Goal: Task Accomplishment & Management: Manage account settings

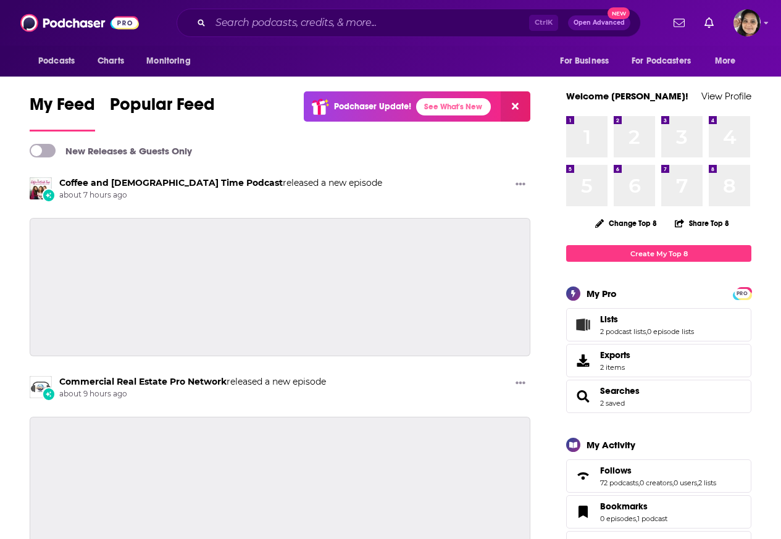
click at [584, 322] on icon "Lists" at bounding box center [583, 325] width 14 height 12
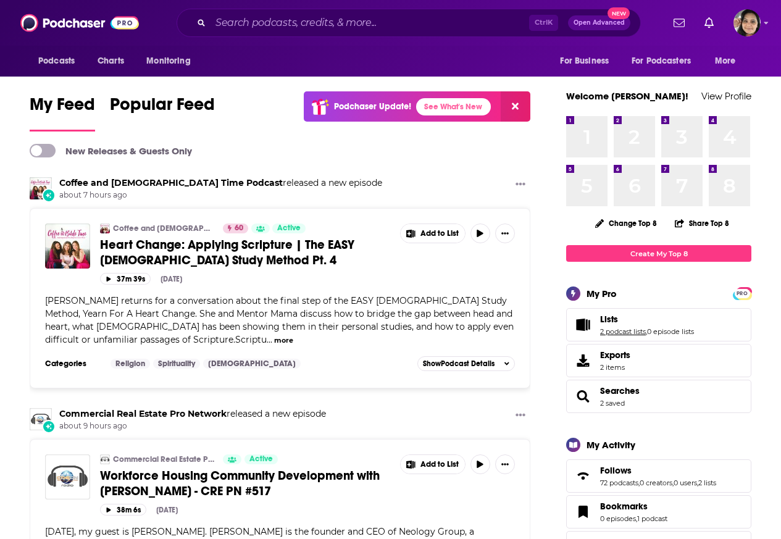
click at [604, 334] on link "2 podcast lists" at bounding box center [623, 331] width 46 height 9
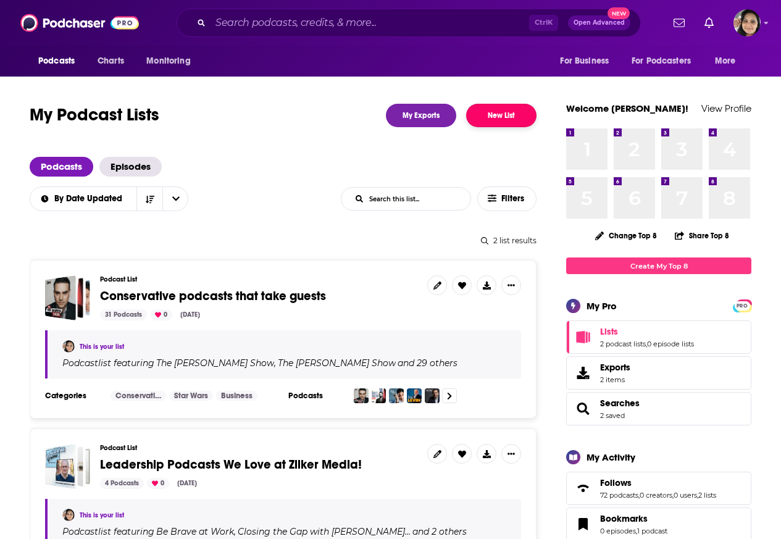
click at [502, 117] on button "New List" at bounding box center [501, 115] width 70 height 23
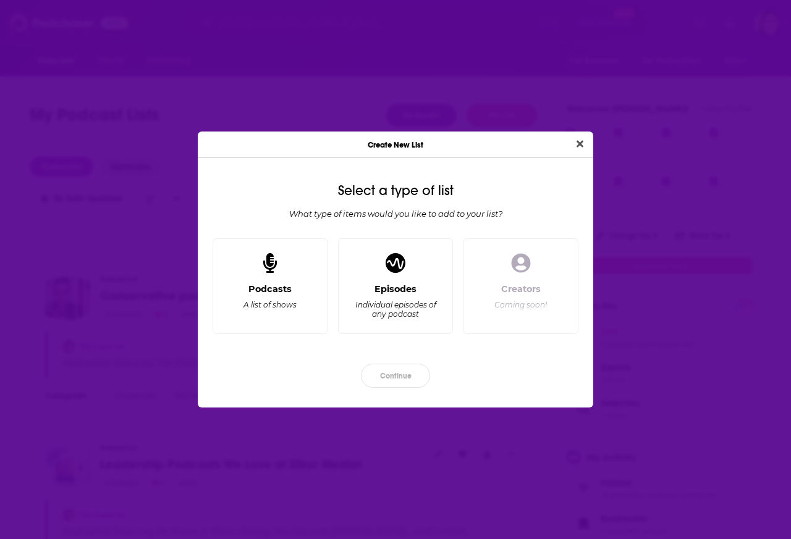
click at [502, 117] on div "Create New List Select a type of list What type of items would you like to add …" at bounding box center [395, 269] width 791 height 539
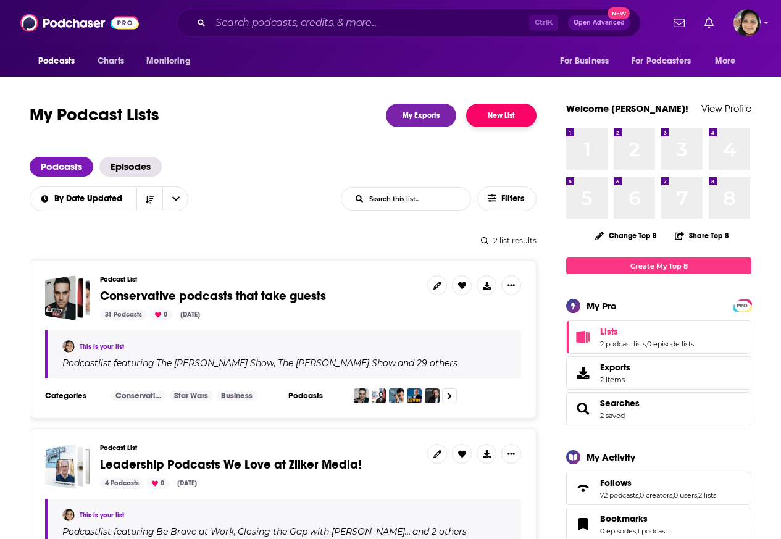
click at [498, 117] on button "New List" at bounding box center [501, 115] width 70 height 23
click at [311, 23] on input "Search podcasts, credits, & more..." at bounding box center [370, 23] width 319 height 20
paste input "The [PERSON_NAME] Show"
type input "The [PERSON_NAME] Show"
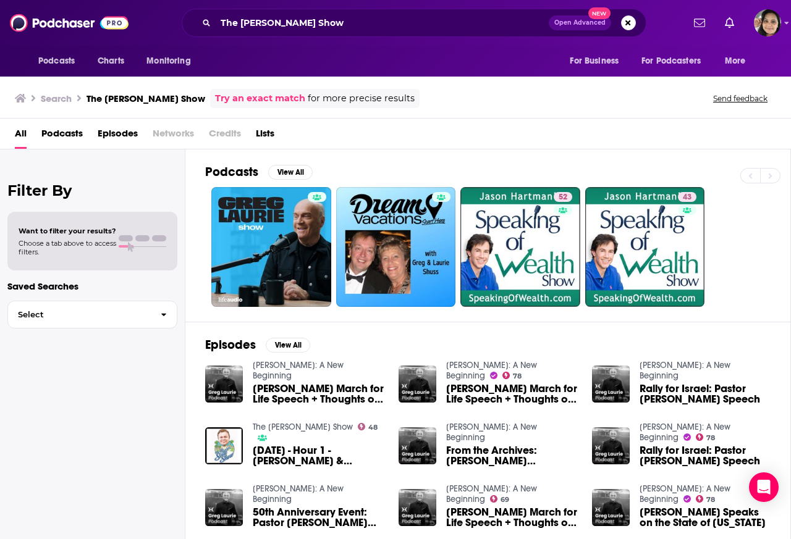
click at [64, 133] on span "Podcasts" at bounding box center [61, 136] width 41 height 25
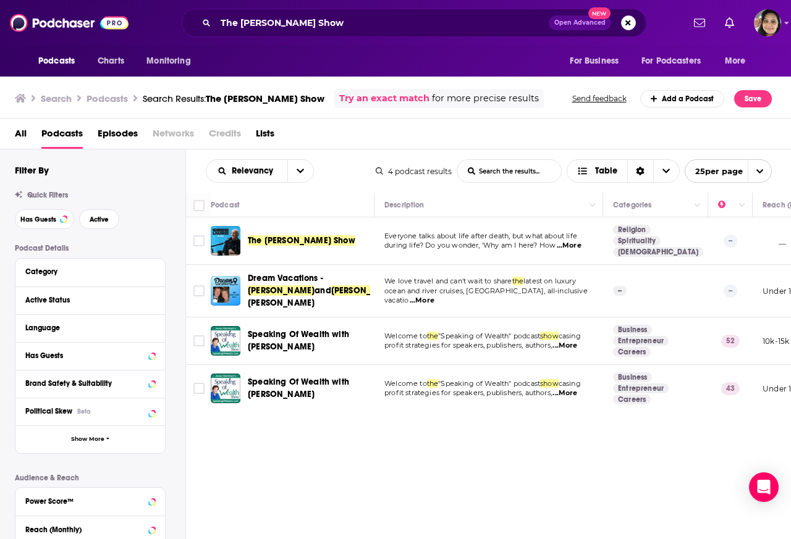
click at [287, 242] on span "The [PERSON_NAME] Show" at bounding box center [301, 240] width 107 height 11
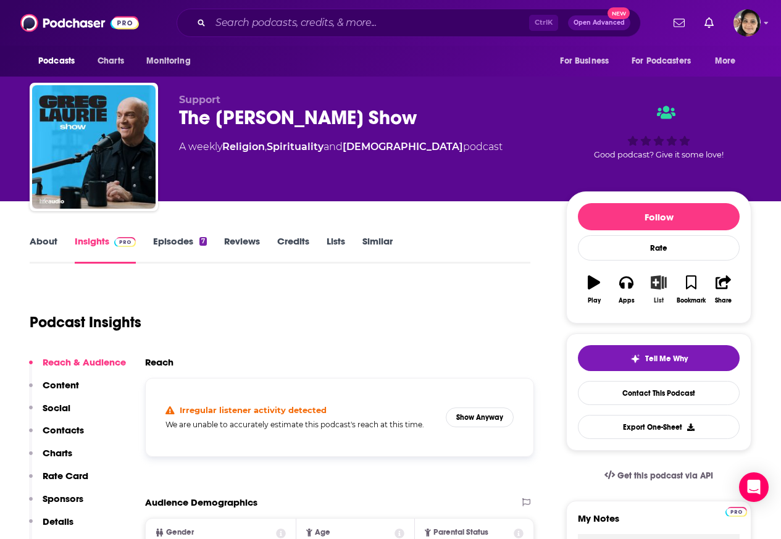
click at [654, 287] on icon "button" at bounding box center [659, 283] width 15 height 14
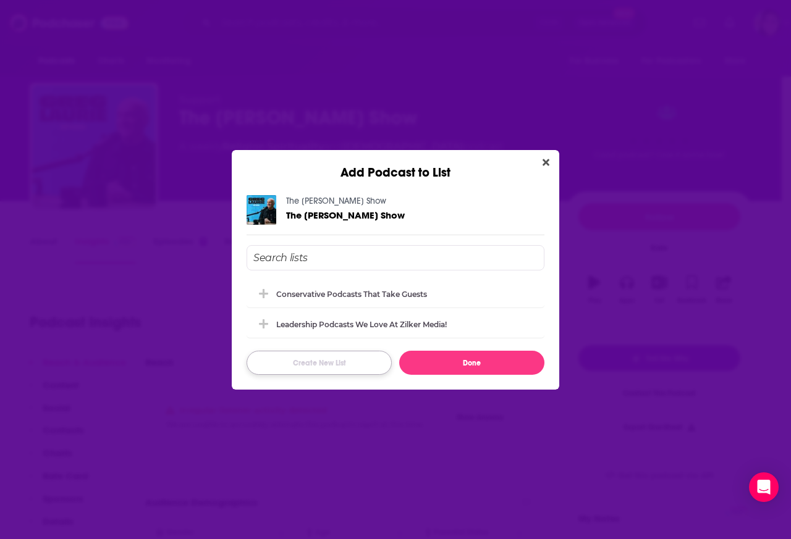
click at [311, 364] on button "Create New List" at bounding box center [318, 363] width 145 height 24
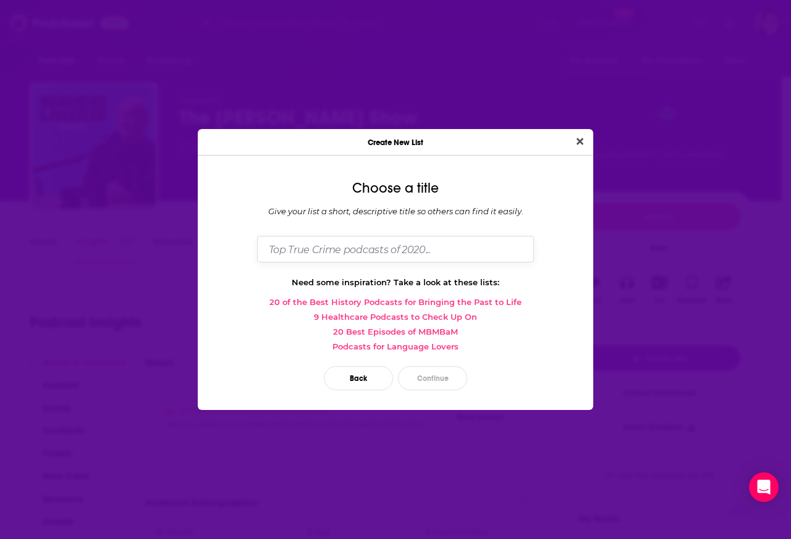
click at [347, 248] on input "Dialog" at bounding box center [395, 249] width 277 height 27
paste input "LifeAudio Podcasts"
type input "LifeAudio Podcasts"
click at [432, 383] on button "Continue" at bounding box center [432, 378] width 69 height 24
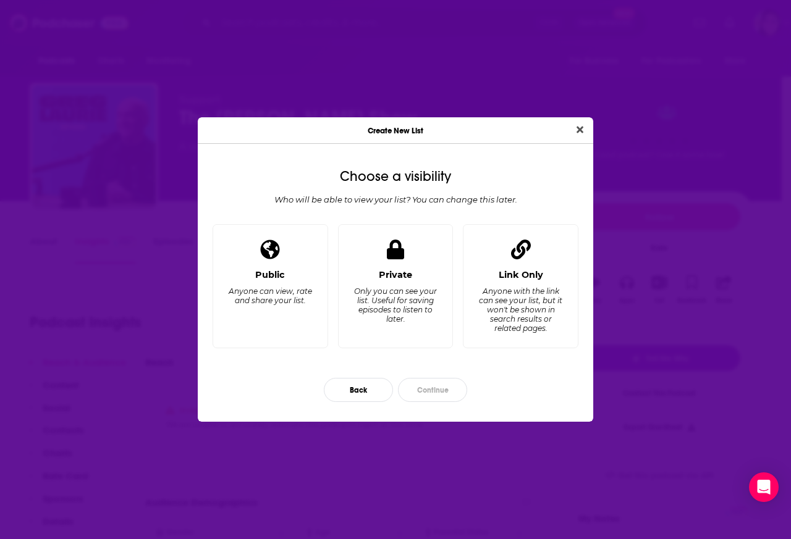
click at [387, 271] on div "Private Only you can see your list. Useful for saving episodes to listen to lat…" at bounding box center [396, 286] width 116 height 124
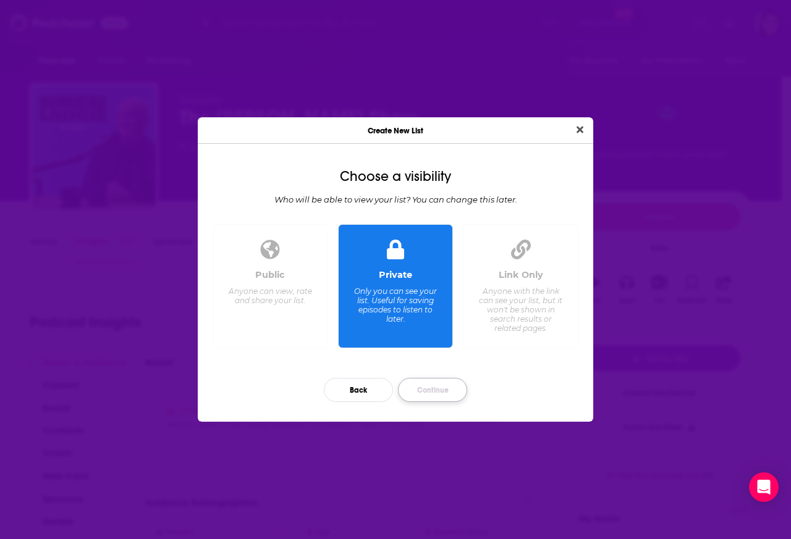
click at [428, 390] on button "Continue" at bounding box center [432, 390] width 69 height 24
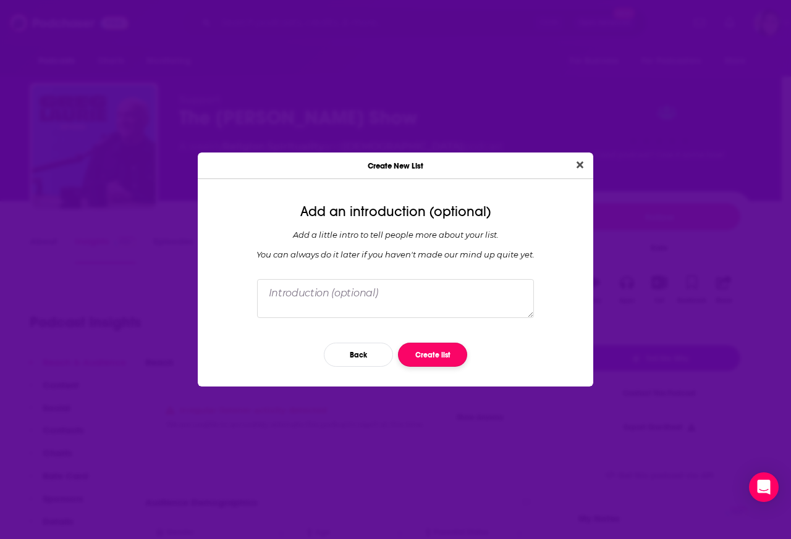
click at [433, 361] on button "Create list" at bounding box center [432, 355] width 69 height 24
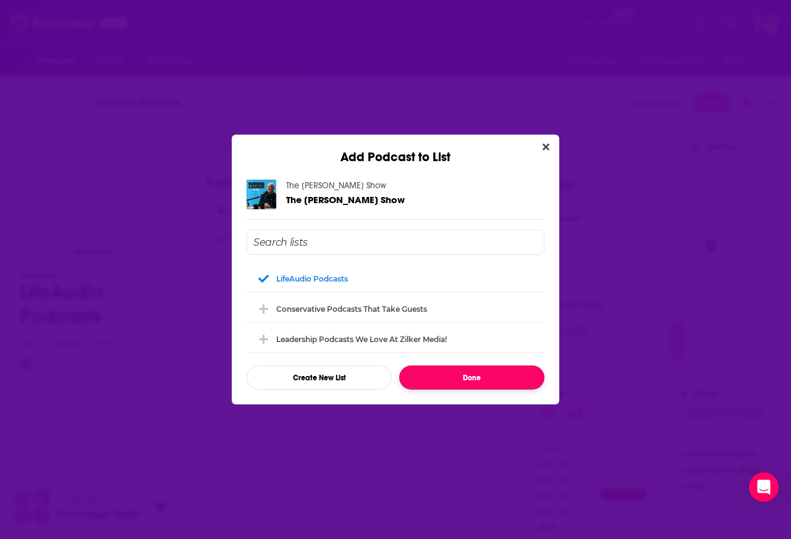
click at [473, 379] on button "Done" at bounding box center [471, 378] width 145 height 24
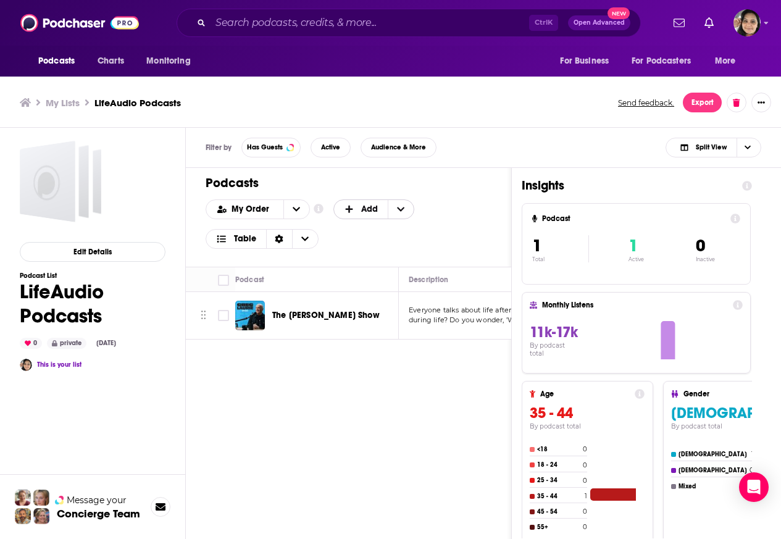
click at [372, 211] on span "Add" at bounding box center [369, 209] width 17 height 9
click at [364, 234] on div "Add Podcasts" at bounding box center [375, 229] width 83 height 21
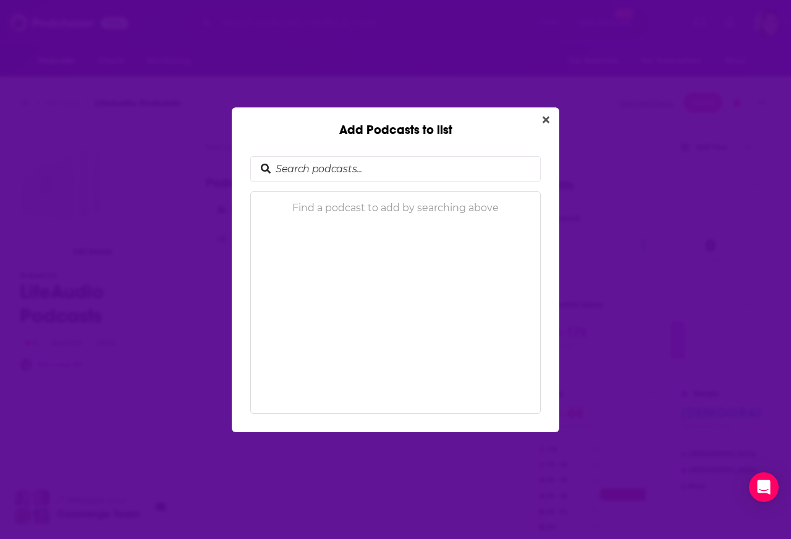
click at [297, 167] on input "Add Podcasts to list" at bounding box center [405, 169] width 269 height 24
type input "[DEMOGRAPHIC_DATA] Calling: Stories of Faith"
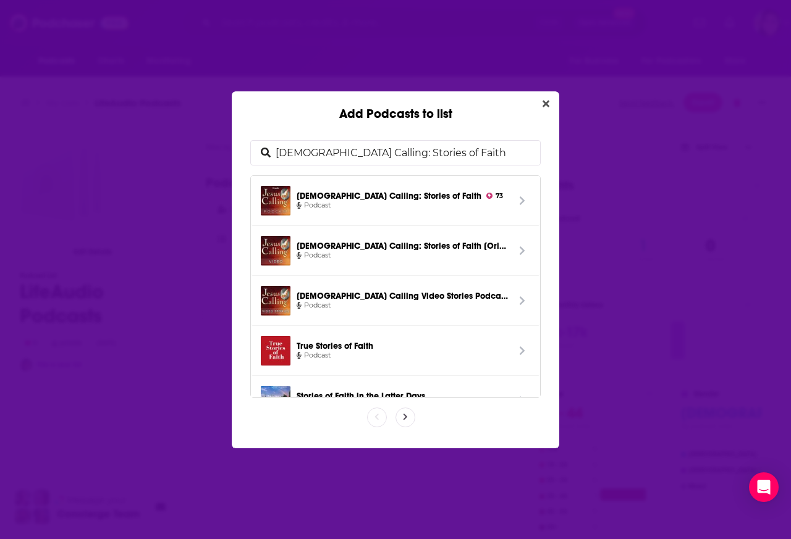
click at [519, 196] on icon "Add Podcasts to list" at bounding box center [522, 201] width 6 height 10
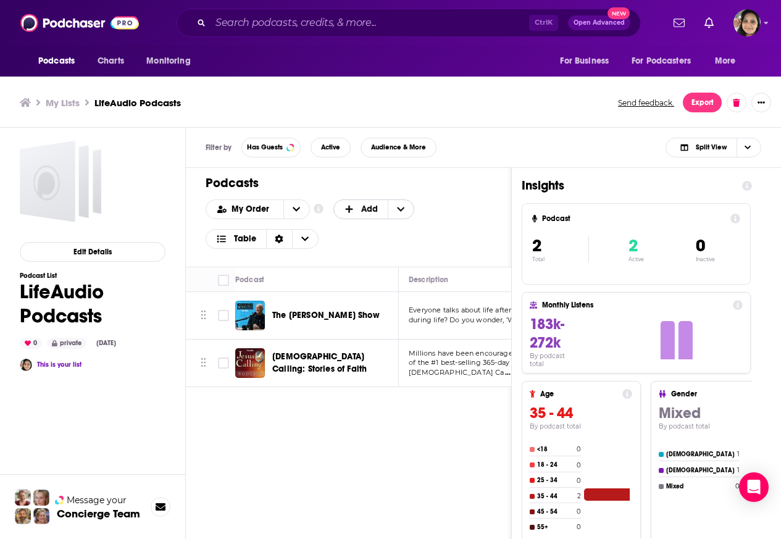
click at [371, 211] on span "Add" at bounding box center [369, 209] width 17 height 9
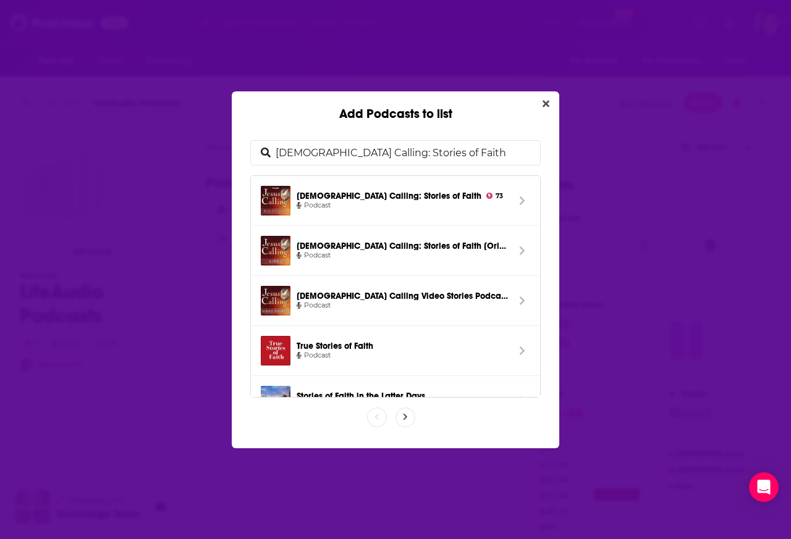
click at [334, 154] on input "[DEMOGRAPHIC_DATA] Calling: Stories of Faith" at bounding box center [405, 153] width 269 height 24
type input "Talk About That"
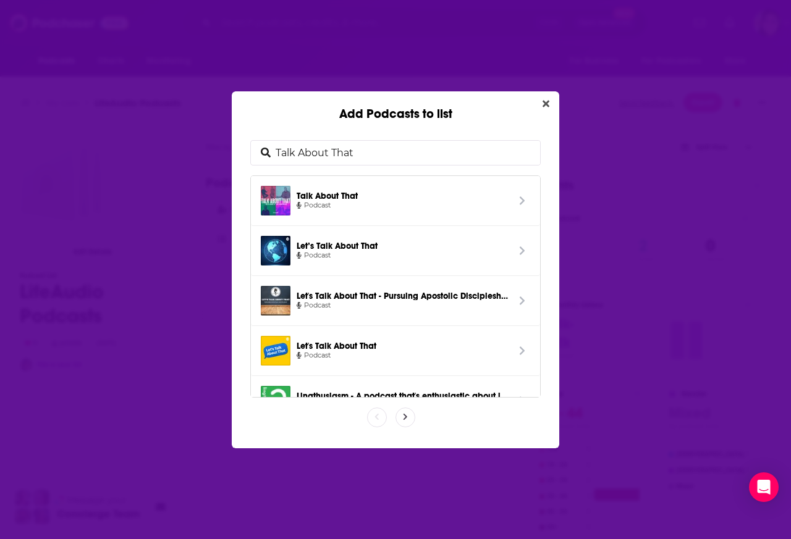
click at [519, 196] on icon "Add Podcasts to list" at bounding box center [522, 201] width 6 height 10
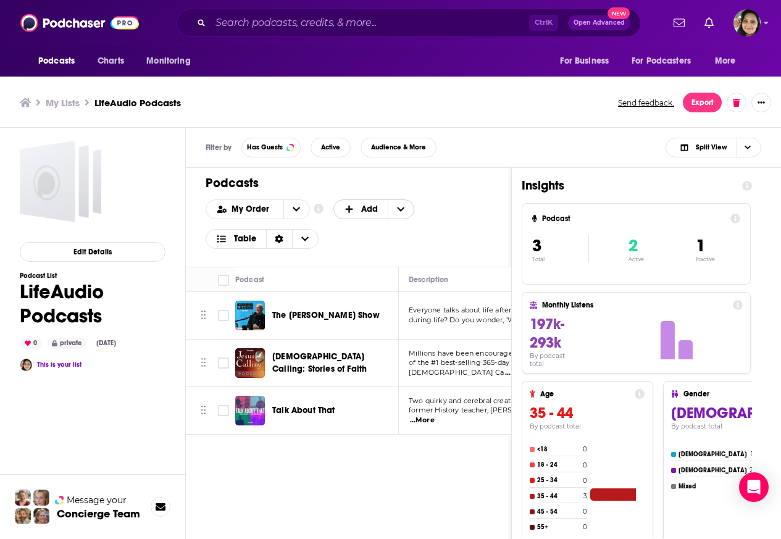
click at [372, 210] on span "Add" at bounding box center [369, 209] width 17 height 9
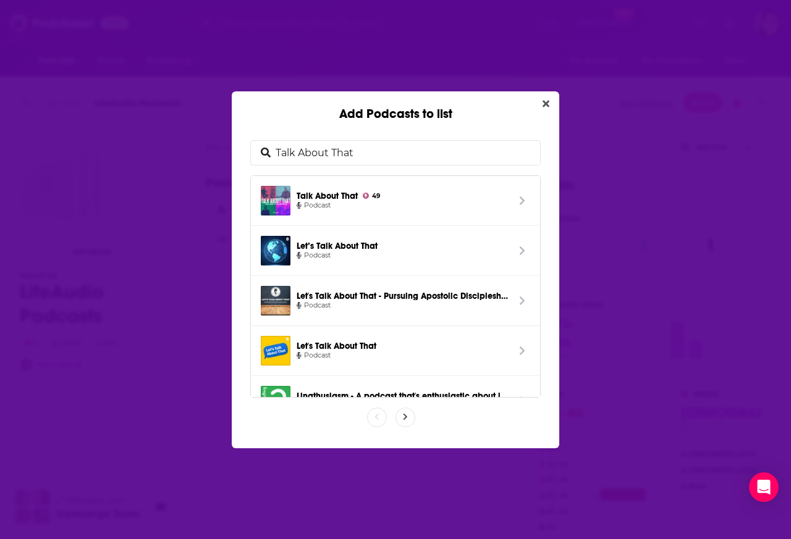
click at [372, 209] on span "Podcast" at bounding box center [402, 205] width 211 height 11
click at [361, 232] on div "My Order Customize Your List Order Select the “My Order” sort and remove all fi…" at bounding box center [353, 224] width 295 height 49
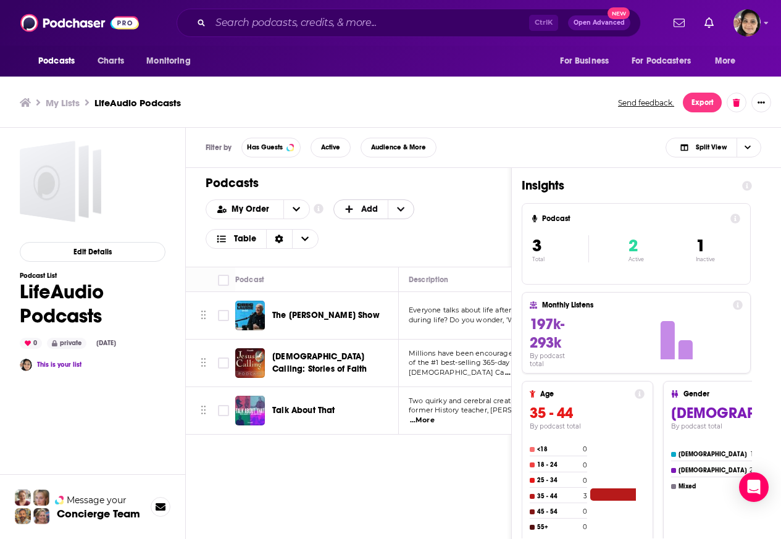
click at [372, 209] on span "Add" at bounding box center [369, 209] width 17 height 9
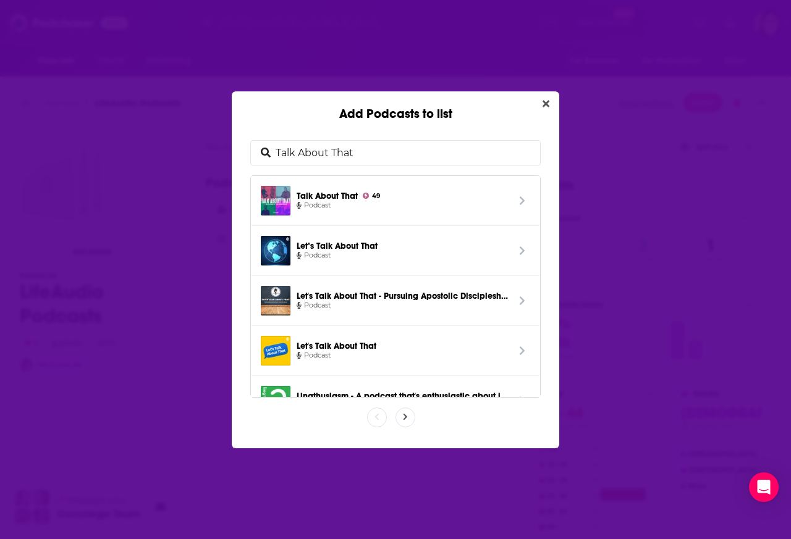
click at [369, 210] on span "Podcast" at bounding box center [402, 205] width 211 height 11
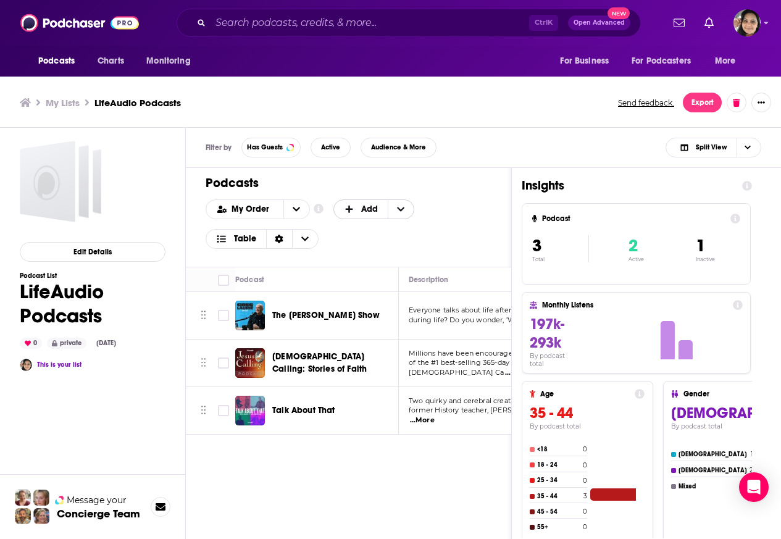
click at [400, 211] on icon "+ Add" at bounding box center [400, 209] width 7 height 9
click at [358, 234] on div "Add Podcasts" at bounding box center [375, 229] width 83 height 21
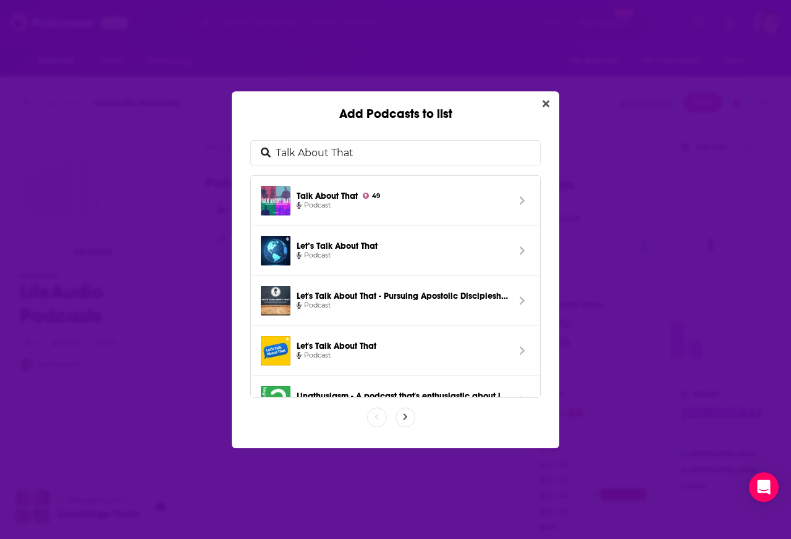
click at [294, 167] on div "Talk About That Talk About That 49 Podcast Let’s Talk About That Podcast Let's …" at bounding box center [395, 269] width 298 height 265
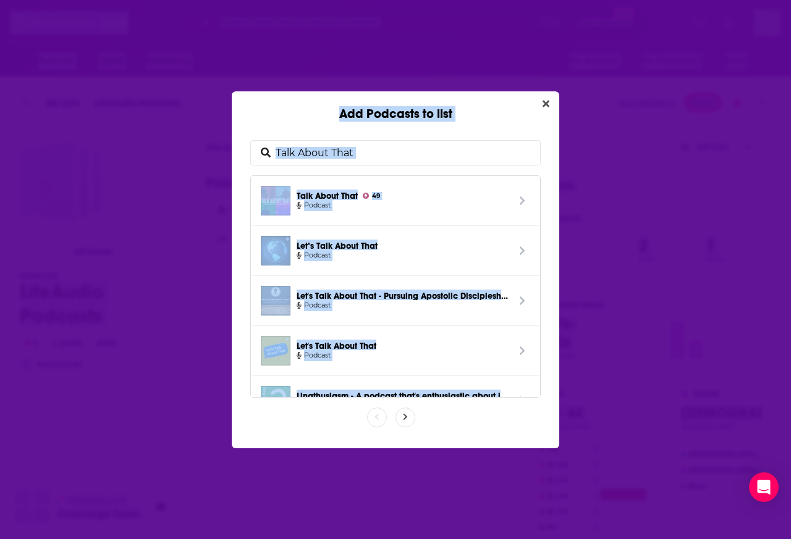
click at [295, 153] on input "Talk About That" at bounding box center [405, 153] width 269 height 24
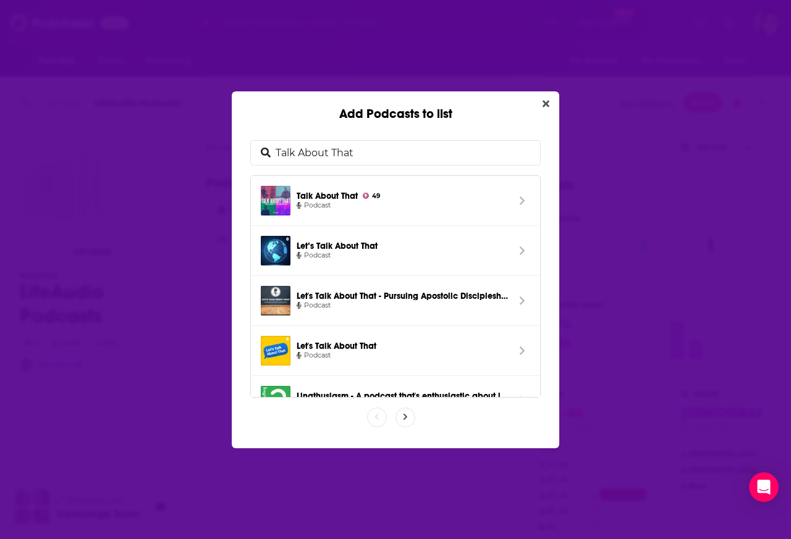
paste input "he [PERSON_NAME] Show"
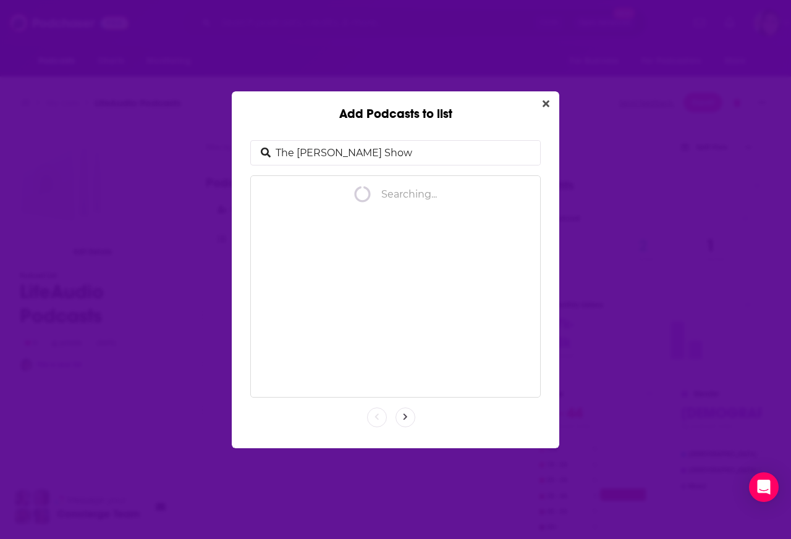
type input "The [PERSON_NAME] Show"
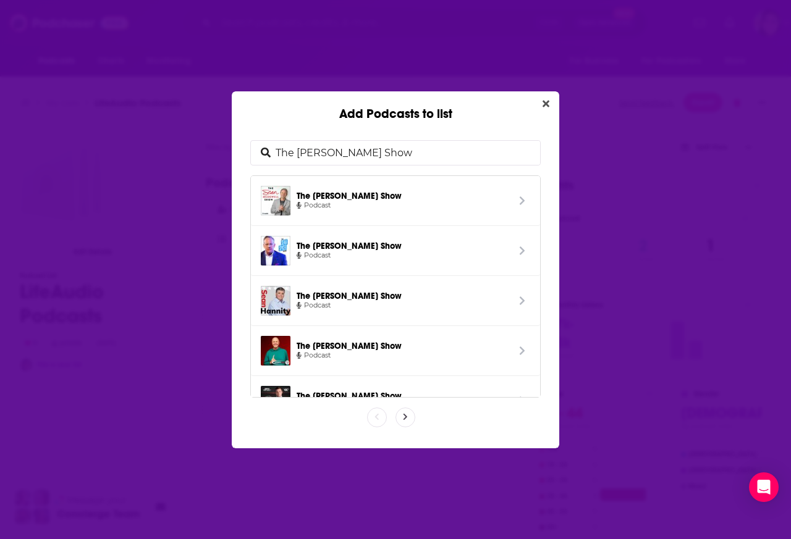
click at [324, 196] on span "The [PERSON_NAME] Show" at bounding box center [402, 195] width 211 height 11
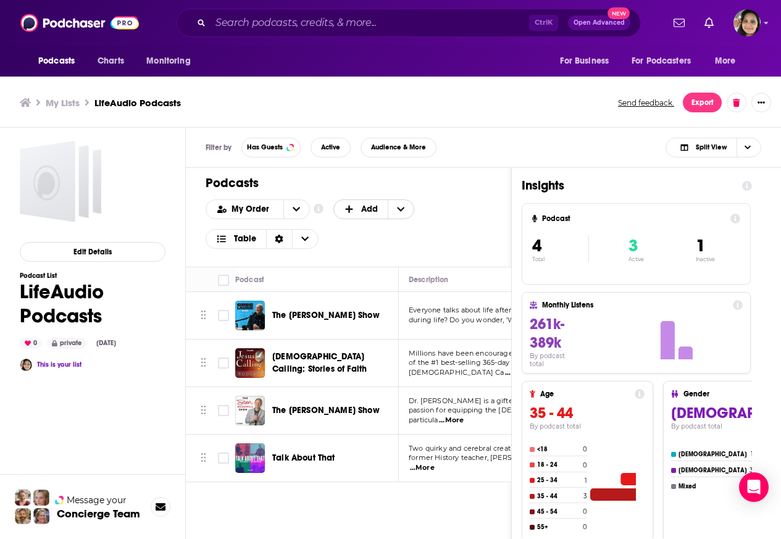
click at [400, 211] on icon "+ Add" at bounding box center [400, 209] width 7 height 9
click at [360, 232] on div "Add Podcasts" at bounding box center [375, 229] width 83 height 21
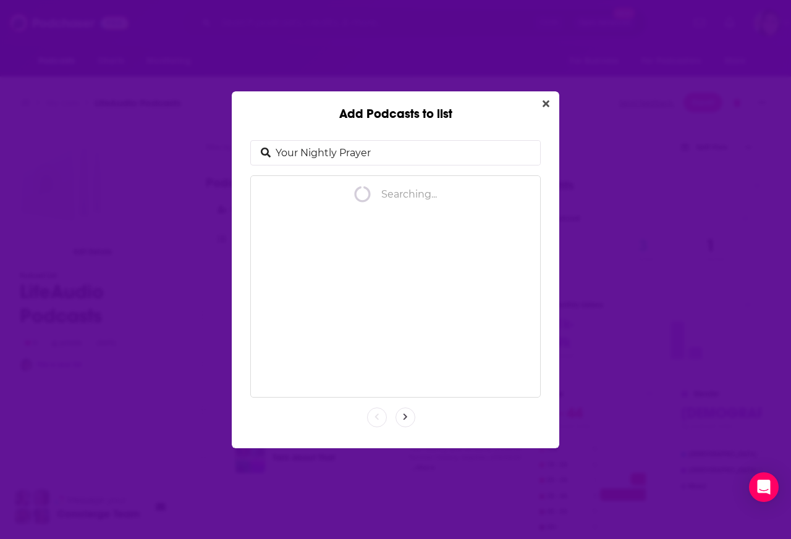
type input "Your Nightly Prayer"
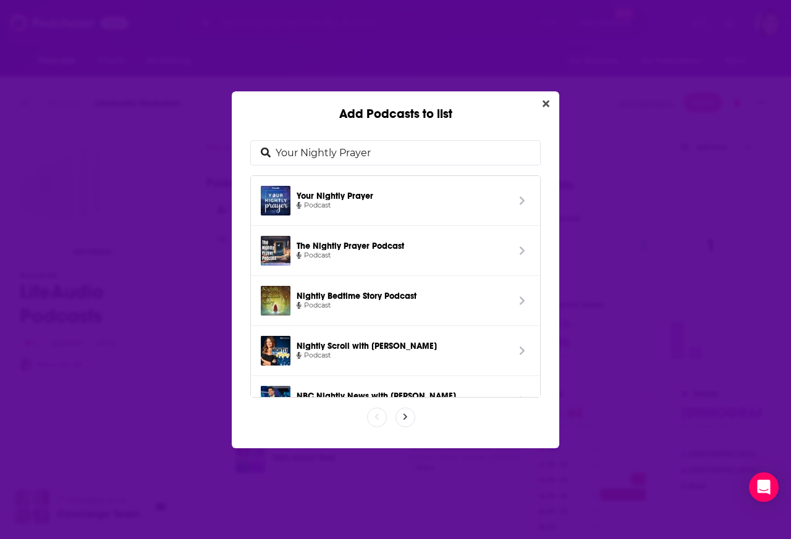
click at [514, 198] on span "Add Podcasts to list" at bounding box center [522, 201] width 16 height 30
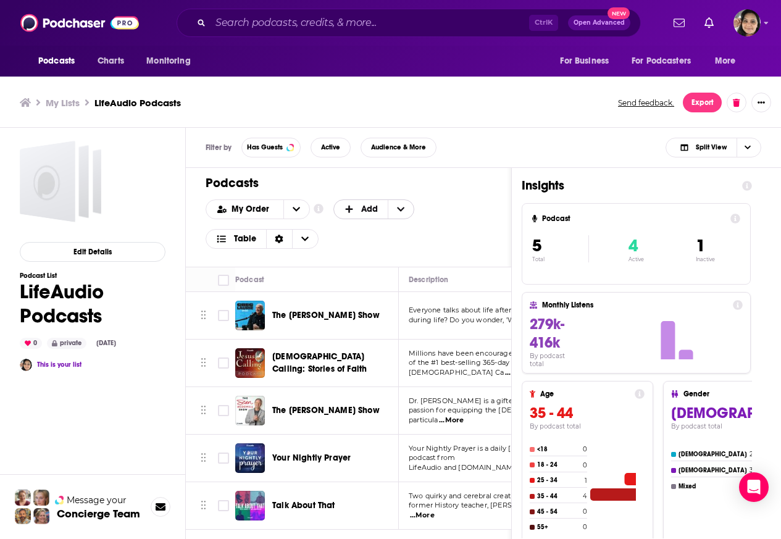
click at [359, 210] on span "Add" at bounding box center [361, 209] width 35 height 9
click at [380, 210] on span "Add" at bounding box center [361, 209] width 54 height 21
click at [388, 212] on span "+ Add" at bounding box center [401, 209] width 26 height 19
click at [366, 232] on span "Add Podcasts" at bounding box center [374, 229] width 63 height 7
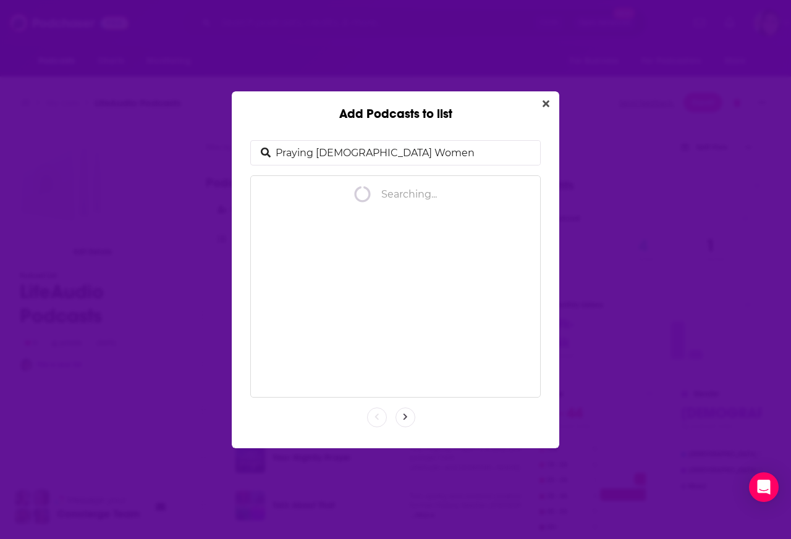
type input "Praying [DEMOGRAPHIC_DATA] Women"
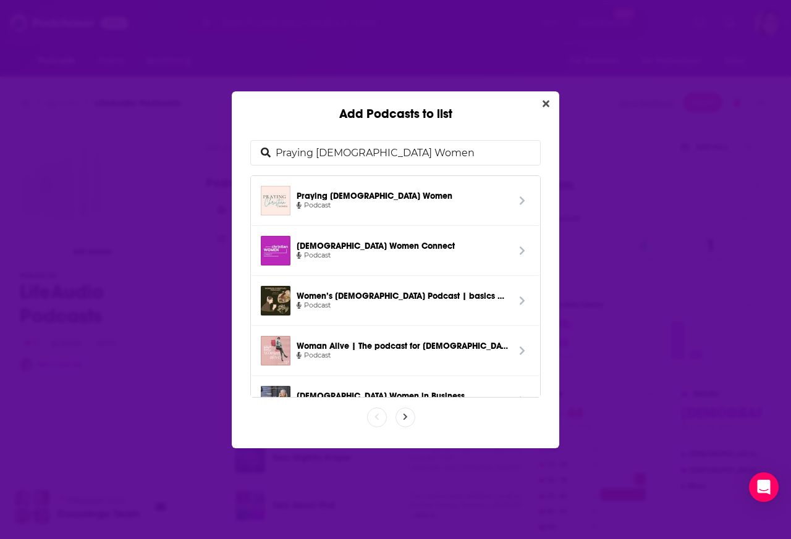
click at [514, 194] on span "Add Podcasts to list" at bounding box center [522, 201] width 16 height 30
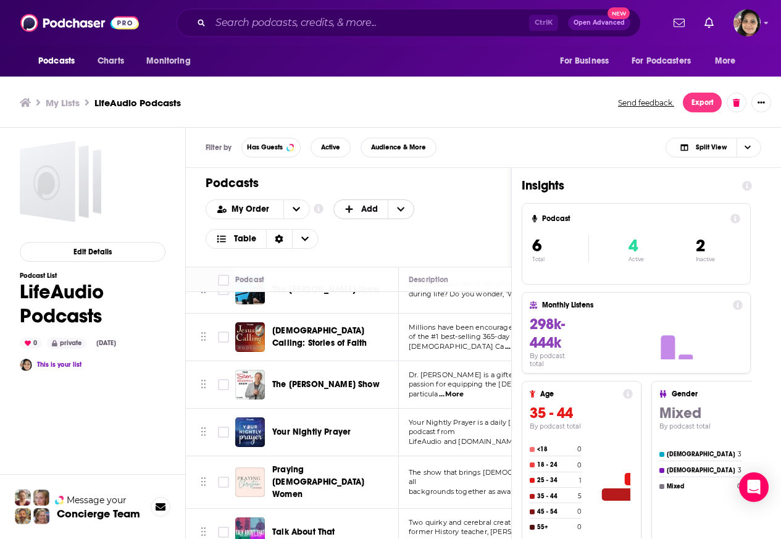
scroll to position [41, 0]
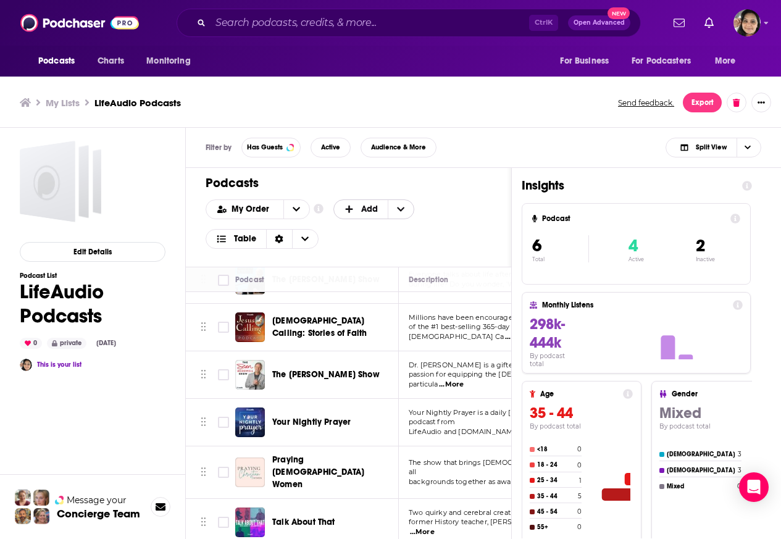
click at [373, 209] on span "Add" at bounding box center [369, 209] width 17 height 9
click at [381, 209] on span "Add" at bounding box center [361, 209] width 54 height 21
click at [392, 209] on span "+ Add" at bounding box center [401, 209] width 26 height 19
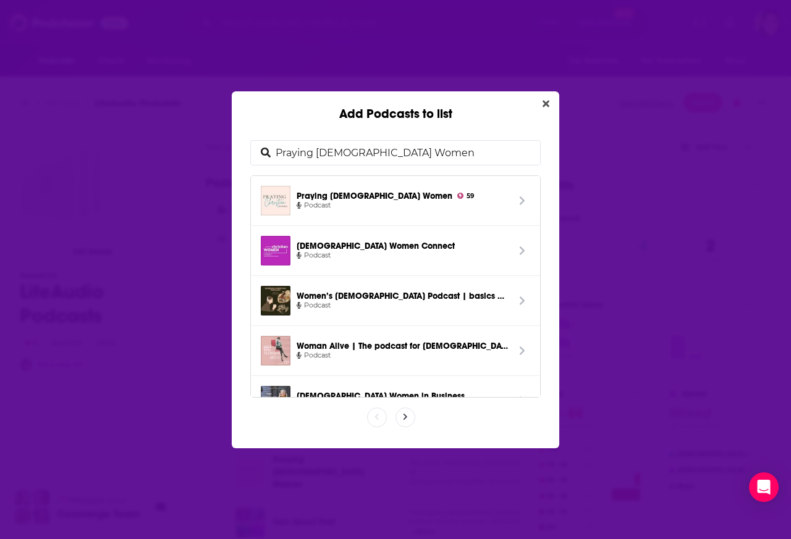
click at [405, 209] on span "Podcast" at bounding box center [402, 205] width 211 height 11
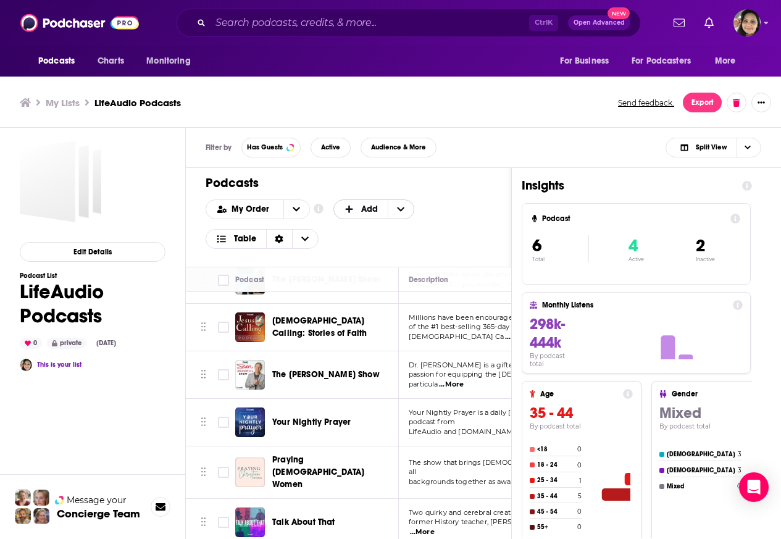
click at [408, 211] on span "+ Add" at bounding box center [401, 209] width 26 height 19
click at [360, 235] on div "Add Podcasts" at bounding box center [375, 229] width 83 height 21
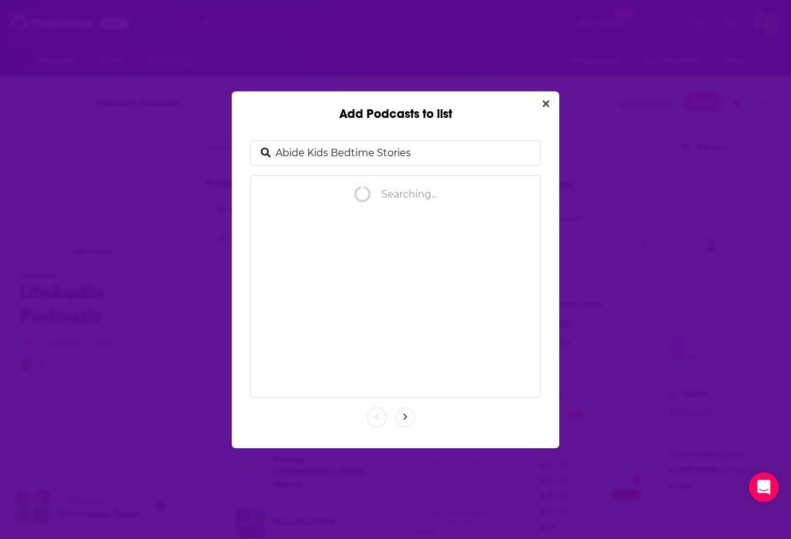
type input "Abide Kids Bedtime Stories"
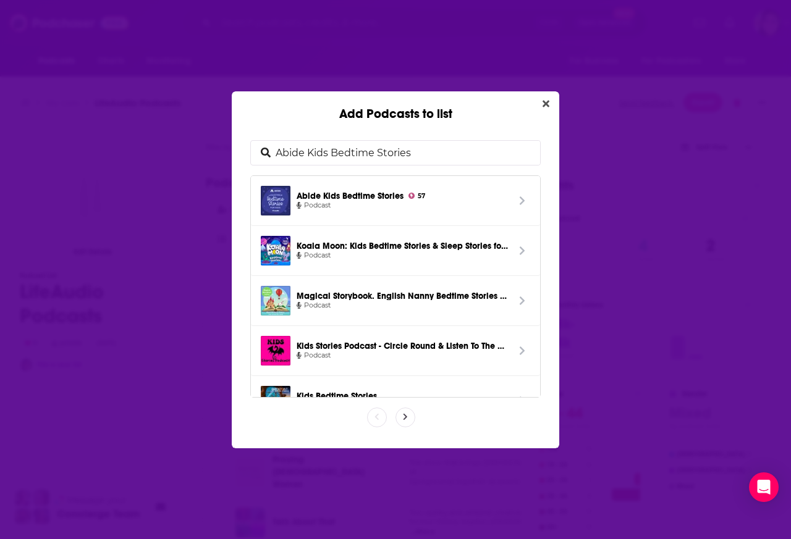
click at [514, 196] on span "Add Podcasts to list" at bounding box center [522, 201] width 16 height 30
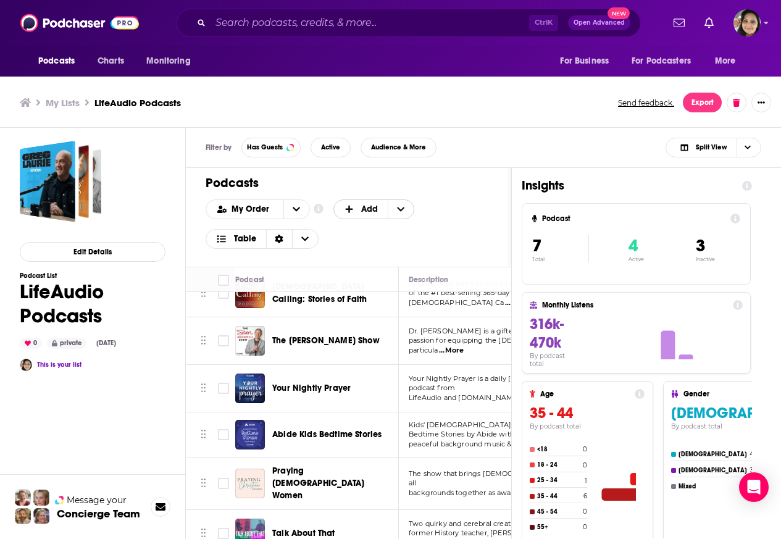
scroll to position [85, 0]
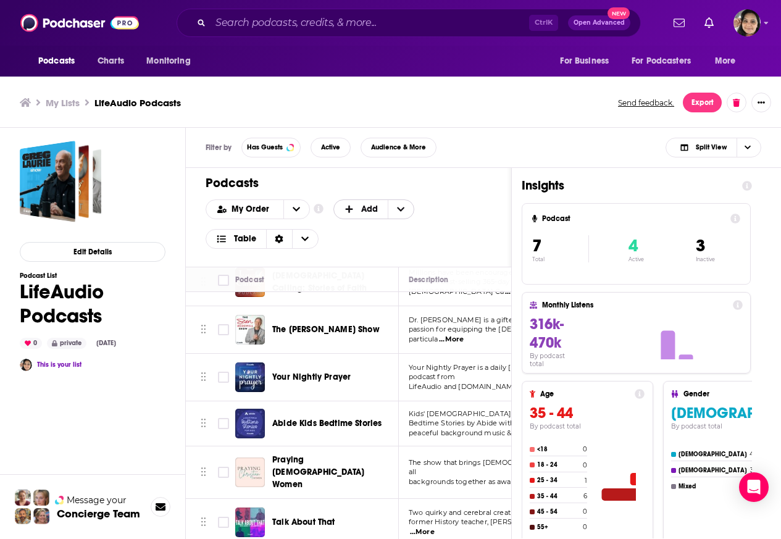
click at [405, 209] on span "+ Add" at bounding box center [401, 209] width 26 height 19
click at [355, 235] on div "Add Podcasts" at bounding box center [375, 229] width 83 height 21
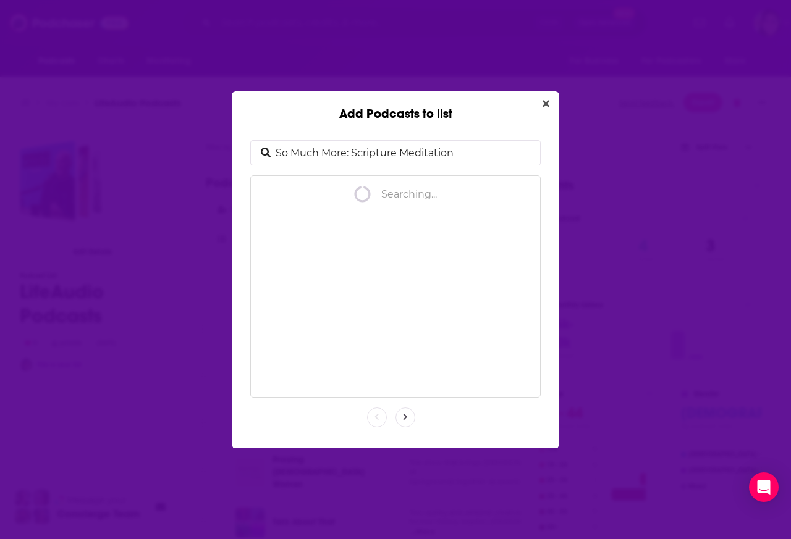
type input "So Much More: Scripture Meditation"
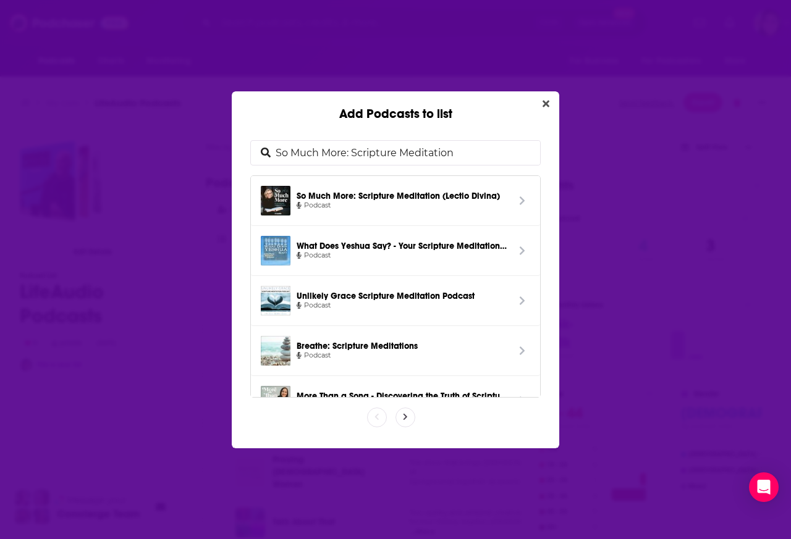
click at [514, 195] on span "Add Podcasts to list" at bounding box center [522, 201] width 16 height 30
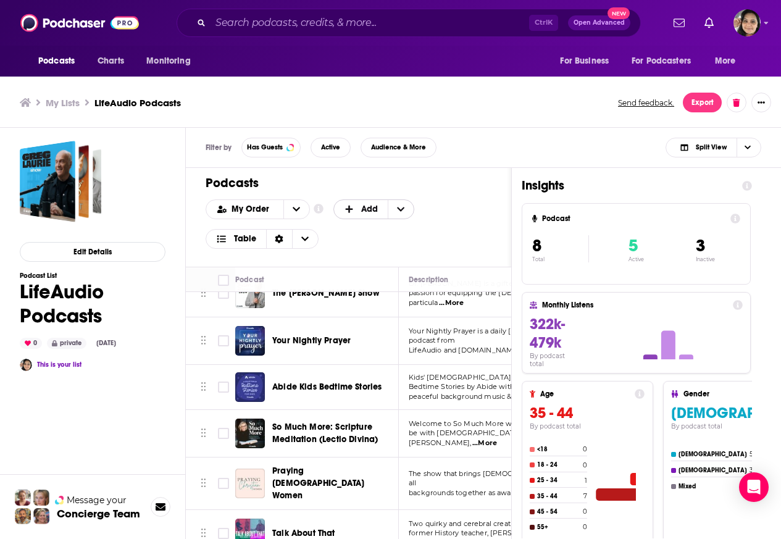
scroll to position [133, 0]
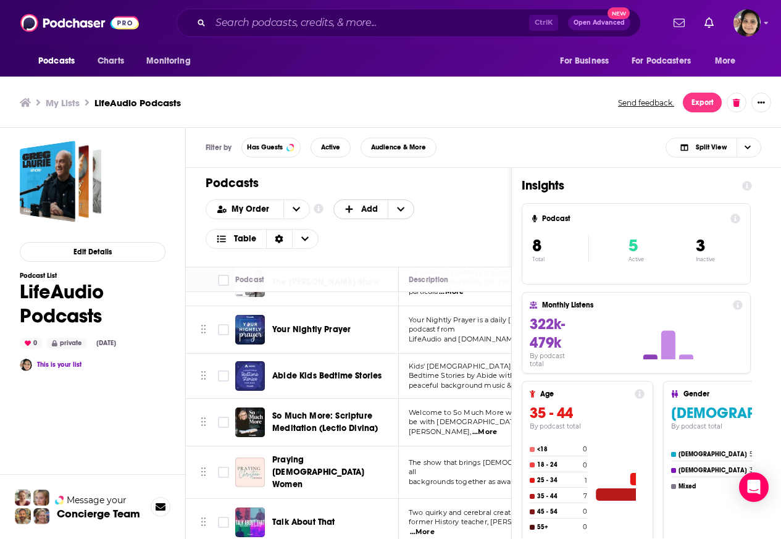
click at [405, 209] on span "+ Add" at bounding box center [401, 209] width 26 height 19
click at [355, 234] on div "Add Podcasts" at bounding box center [375, 229] width 83 height 21
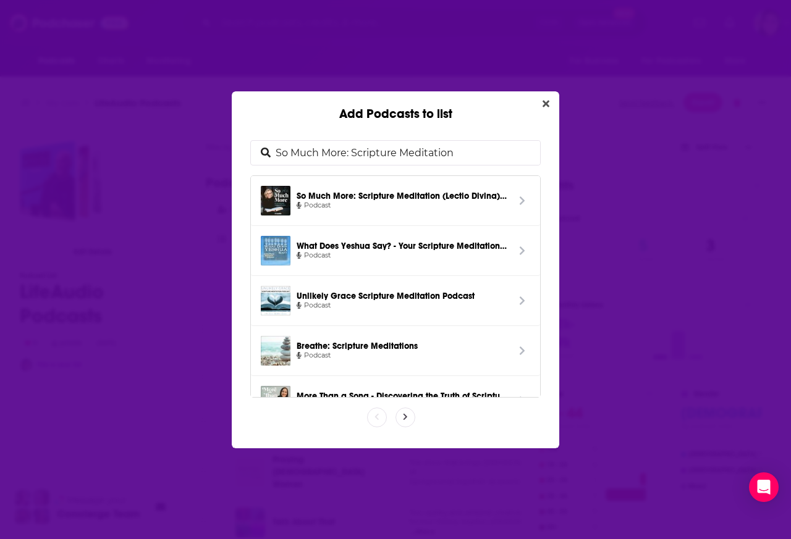
click at [405, 209] on span "Podcast" at bounding box center [402, 205] width 211 height 11
click at [352, 232] on div "My Order Customize Your List Order Select the “My Order” sort and remove all fi…" at bounding box center [353, 224] width 295 height 49
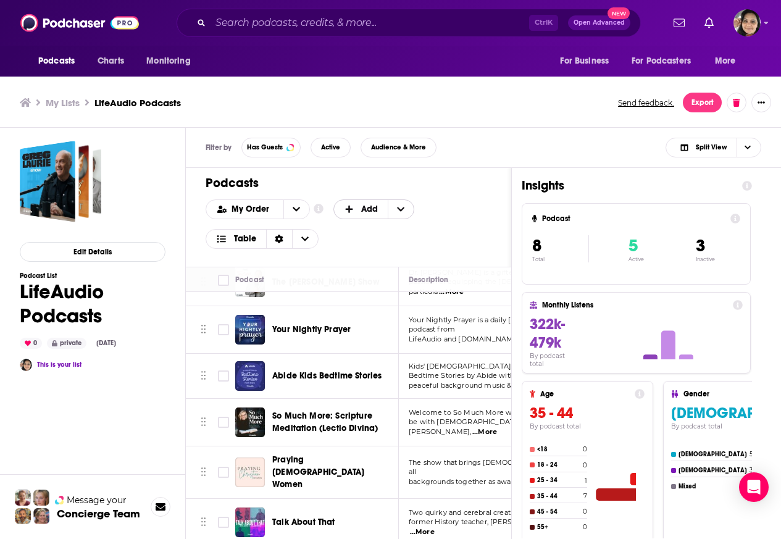
click at [405, 209] on span "+ Add" at bounding box center [401, 209] width 26 height 19
click at [360, 235] on div "Add Podcasts" at bounding box center [375, 229] width 83 height 21
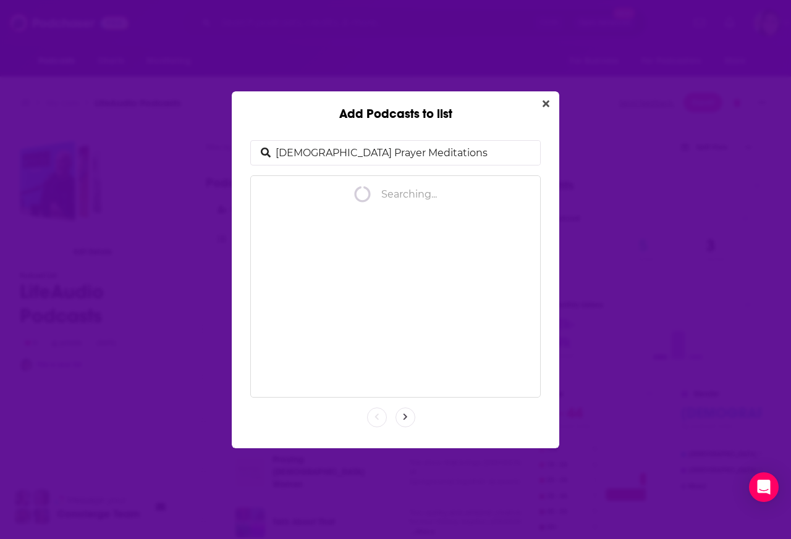
type input "[DEMOGRAPHIC_DATA] Prayer Meditations"
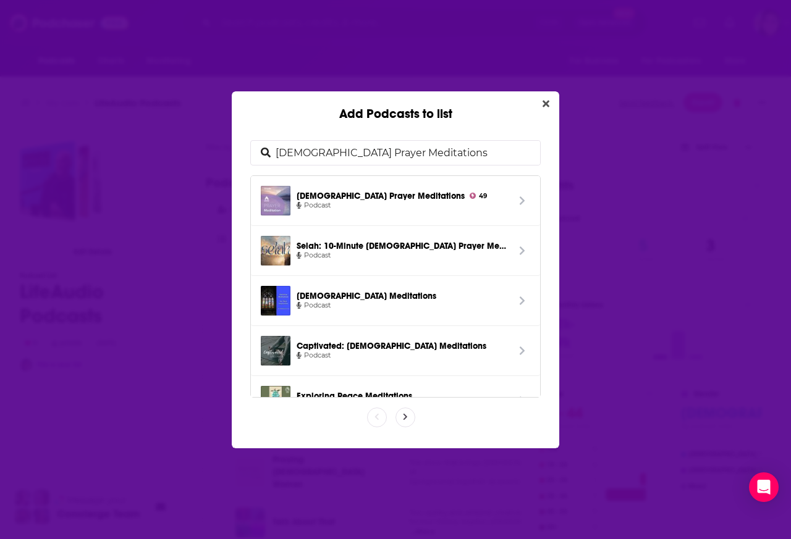
click at [514, 196] on span "Add Podcasts to list" at bounding box center [522, 201] width 16 height 30
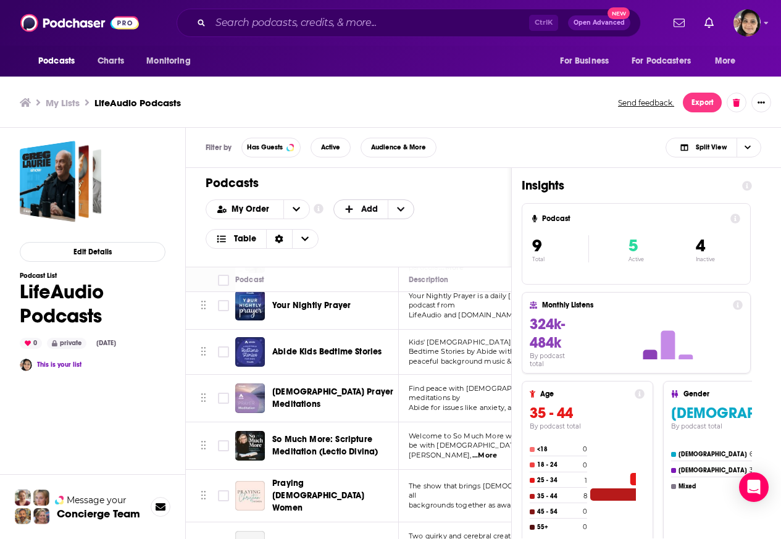
scroll to position [181, 0]
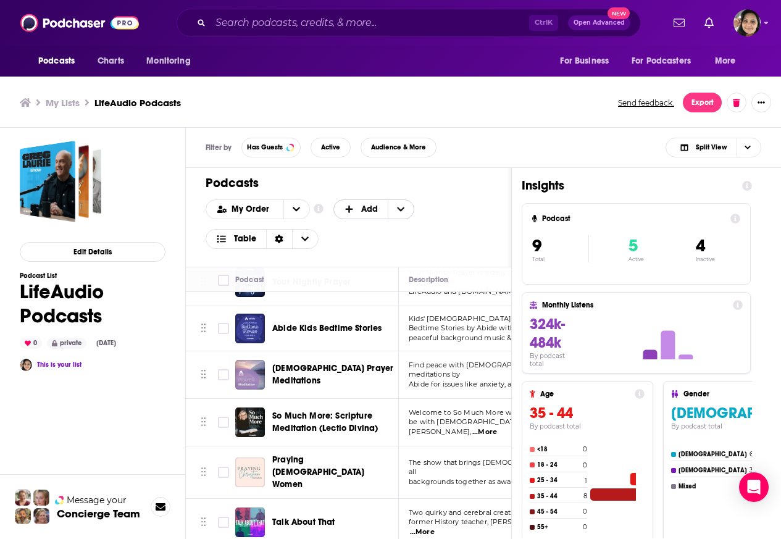
click at [405, 209] on span "+ Add" at bounding box center [401, 209] width 26 height 19
click at [356, 234] on div "Add Podcasts" at bounding box center [375, 229] width 83 height 21
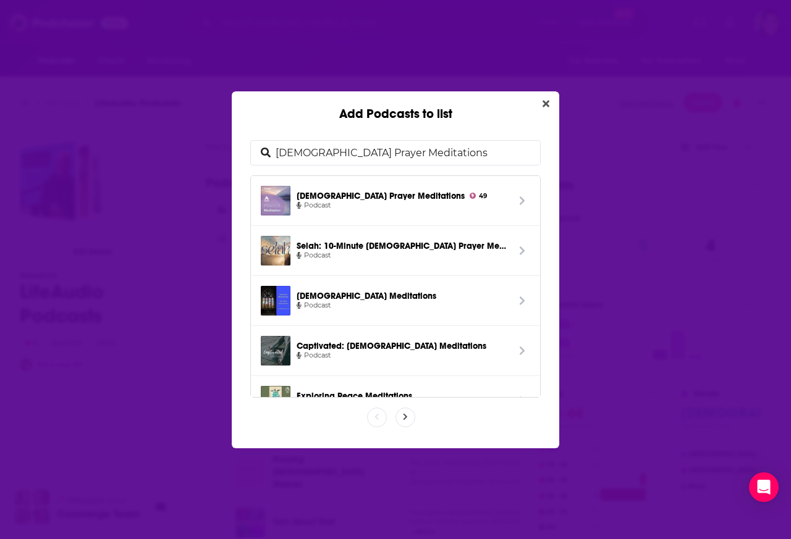
click at [403, 209] on span "Podcast" at bounding box center [402, 205] width 211 height 11
click at [356, 234] on div "My Order Customize Your List Order Select the “My Order” sort and remove all fi…" at bounding box center [353, 224] width 295 height 49
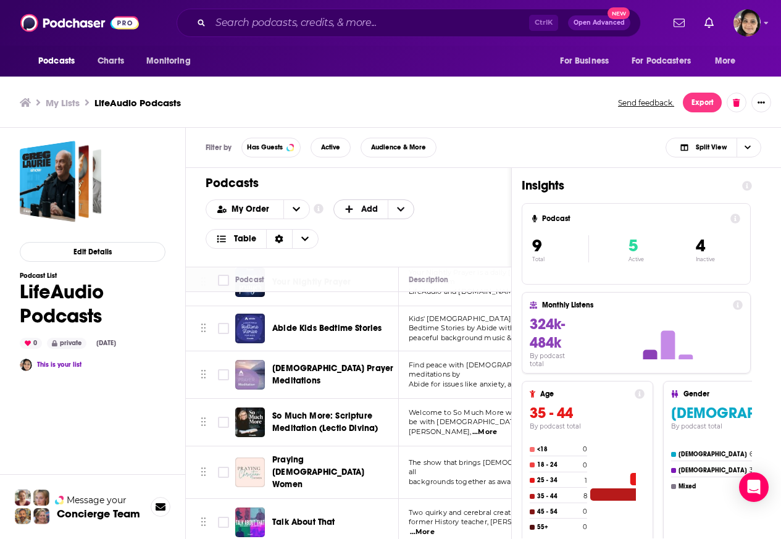
click at [405, 209] on span "+ Add" at bounding box center [401, 209] width 26 height 19
click at [356, 234] on div "Add Podcasts" at bounding box center [375, 229] width 83 height 21
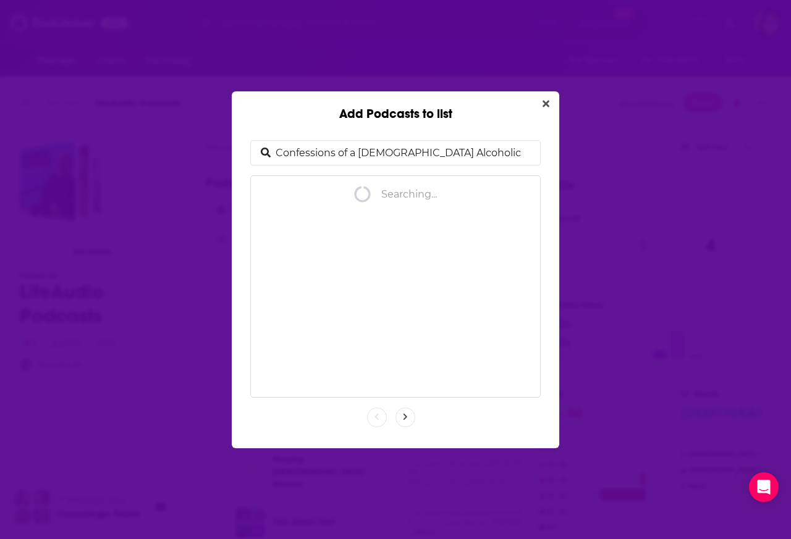
type input "Confessions of a [DEMOGRAPHIC_DATA] Alcoholic"
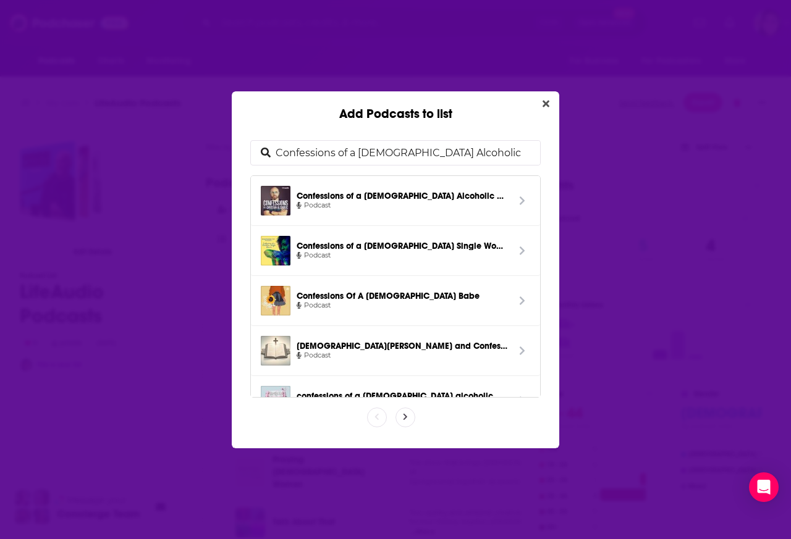
click at [514, 196] on span "Add Podcasts to list" at bounding box center [522, 201] width 16 height 30
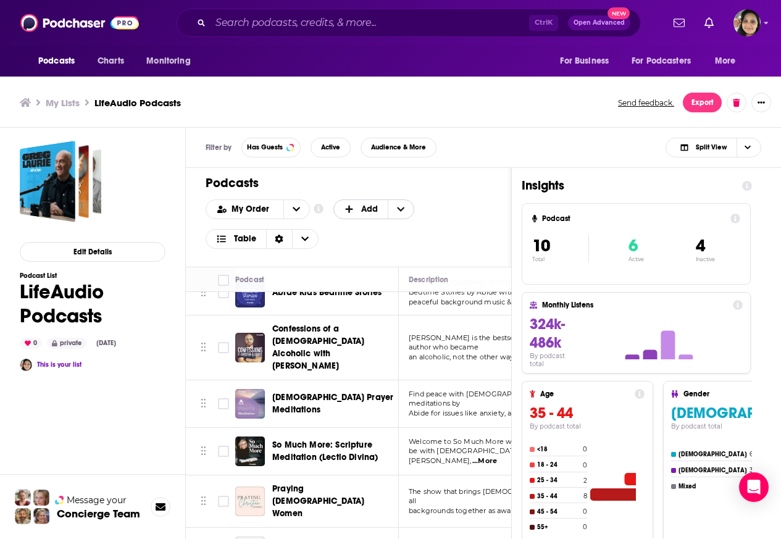
scroll to position [229, 0]
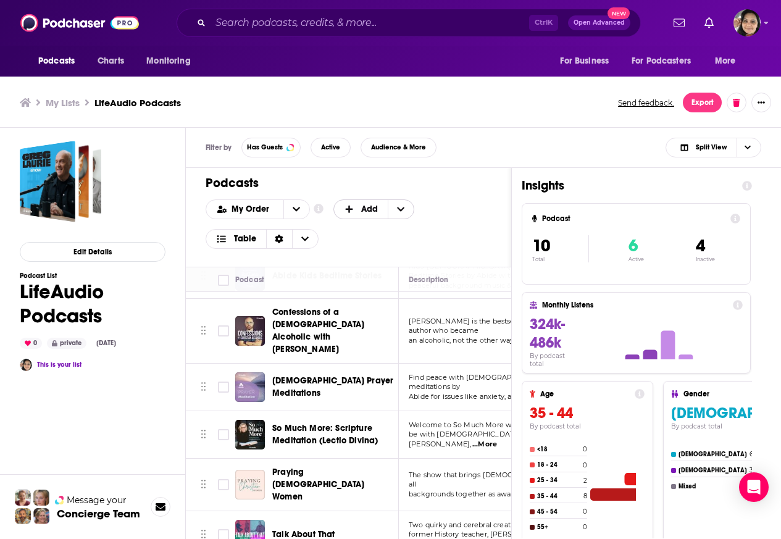
click at [405, 209] on span "+ Add" at bounding box center [401, 209] width 26 height 19
click at [353, 234] on div "Add Podcasts" at bounding box center [375, 229] width 83 height 21
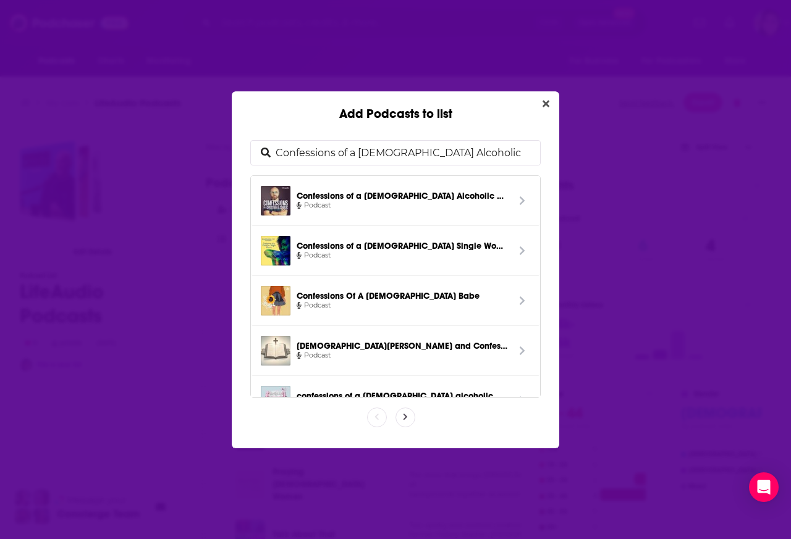
click at [405, 209] on span "Podcast" at bounding box center [402, 205] width 211 height 11
click at [355, 234] on div "My Order Customize Your List Order Select the “My Order” sort and remove all fi…" at bounding box center [353, 224] width 295 height 49
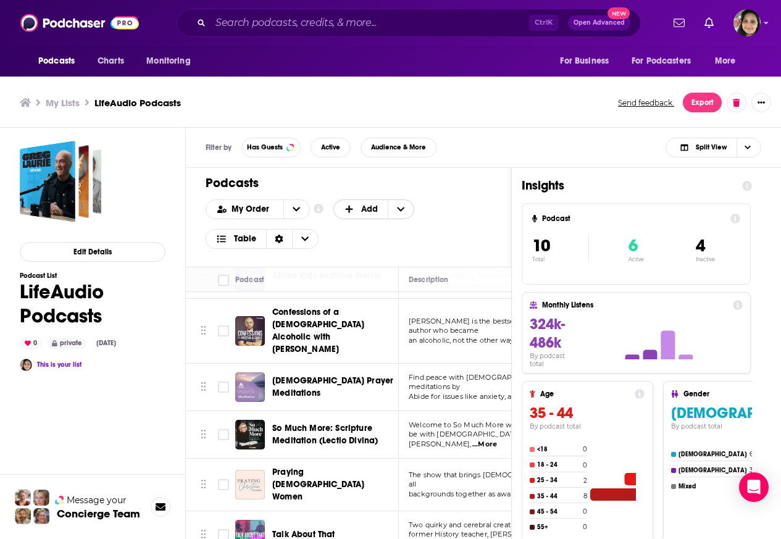
click at [405, 209] on span "+ Add" at bounding box center [401, 209] width 26 height 19
click at [355, 234] on div "Add Podcasts" at bounding box center [375, 229] width 83 height 21
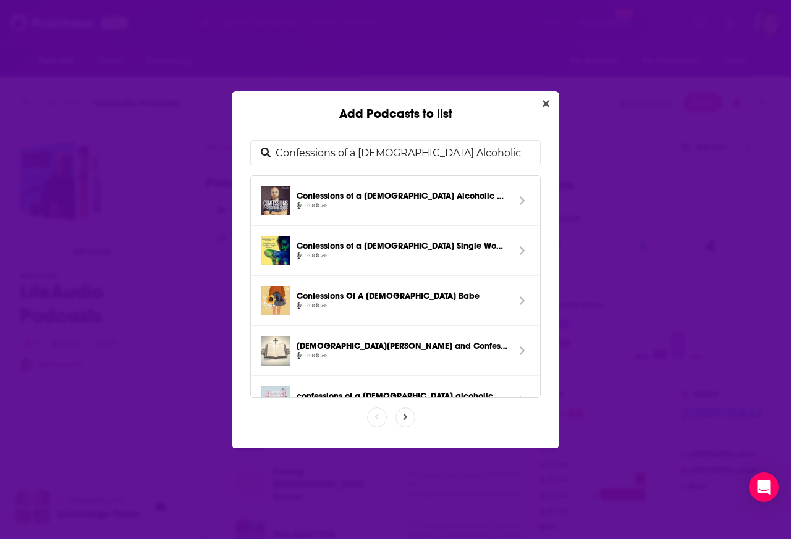
click at [322, 151] on input "Confessions of a [DEMOGRAPHIC_DATA] Alcoholic" at bounding box center [405, 153] width 269 height 24
type input "The Built Different Podcast with [PERSON_NAME]"
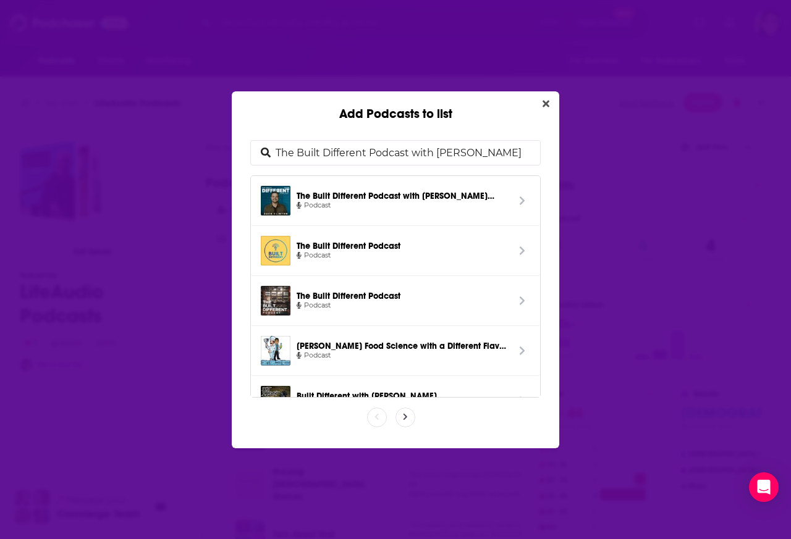
click at [485, 196] on span "The Built Different Podcast with [PERSON_NAME] 53" at bounding box center [402, 195] width 211 height 11
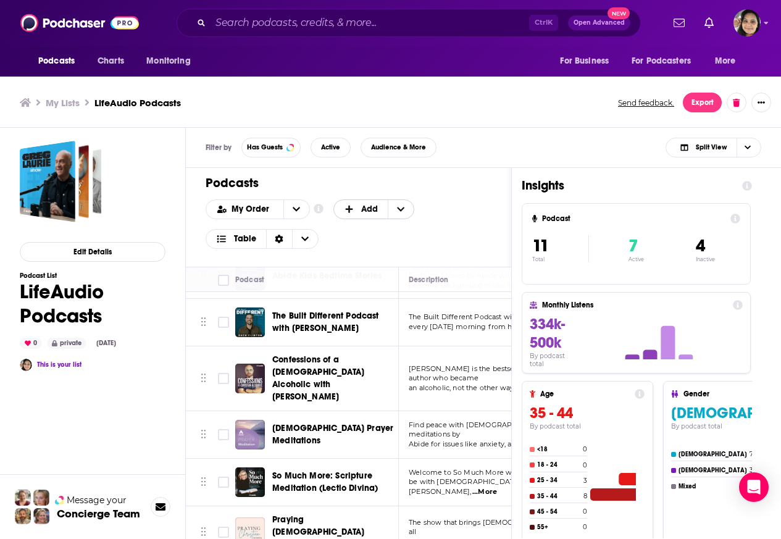
click at [369, 208] on span "Add" at bounding box center [369, 209] width 17 height 9
click at [363, 211] on span "Add" at bounding box center [369, 209] width 17 height 9
click at [375, 209] on span "Add" at bounding box center [369, 209] width 17 height 9
click at [362, 232] on span "Add Podcasts" at bounding box center [374, 229] width 63 height 7
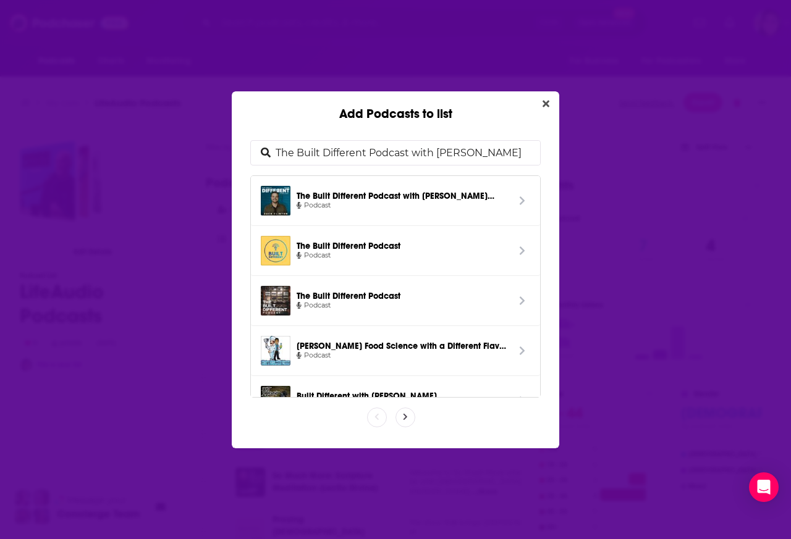
click at [363, 152] on input "The Built Different Podcast with [PERSON_NAME]" at bounding box center [405, 153] width 269 height 24
type input "Mornings with [PERSON_NAME]"
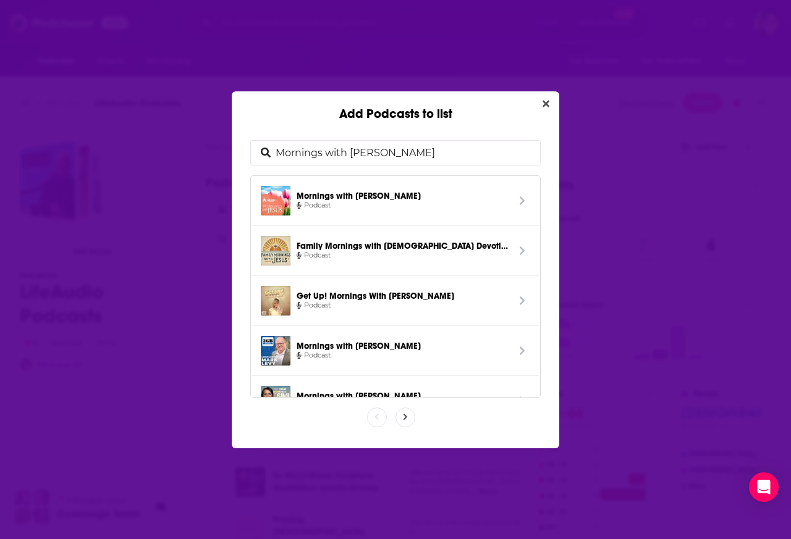
click at [353, 193] on span "Mornings with [PERSON_NAME]" at bounding box center [402, 195] width 211 height 11
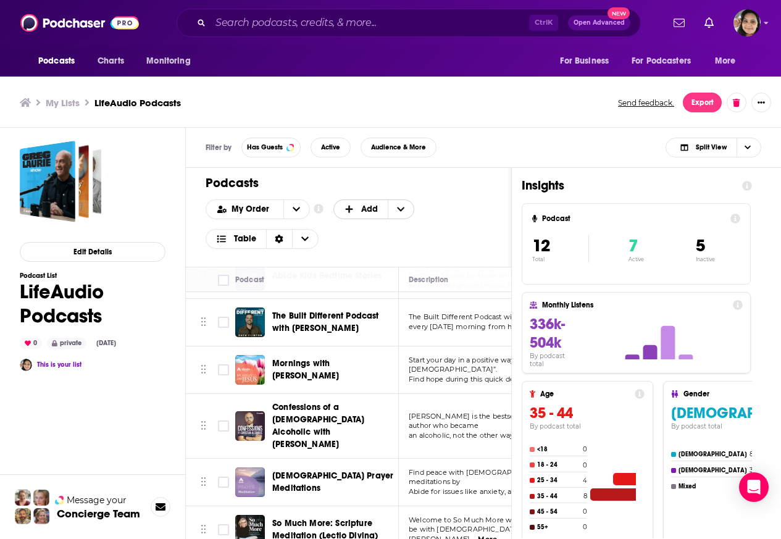
click at [374, 209] on span "Add" at bounding box center [369, 209] width 17 height 9
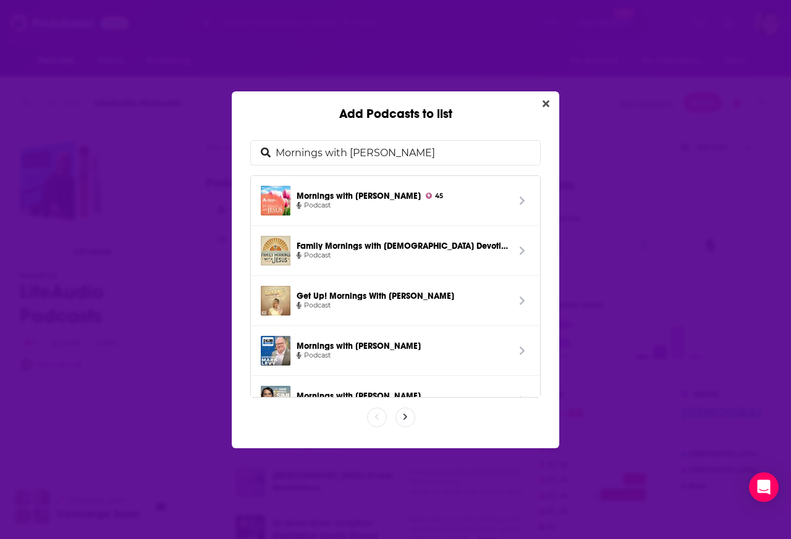
click at [375, 209] on span "Podcast" at bounding box center [402, 205] width 211 height 11
click at [356, 232] on div "My Order Customize Your List Order Select the “My Order” sort and remove all fi…" at bounding box center [353, 224] width 295 height 49
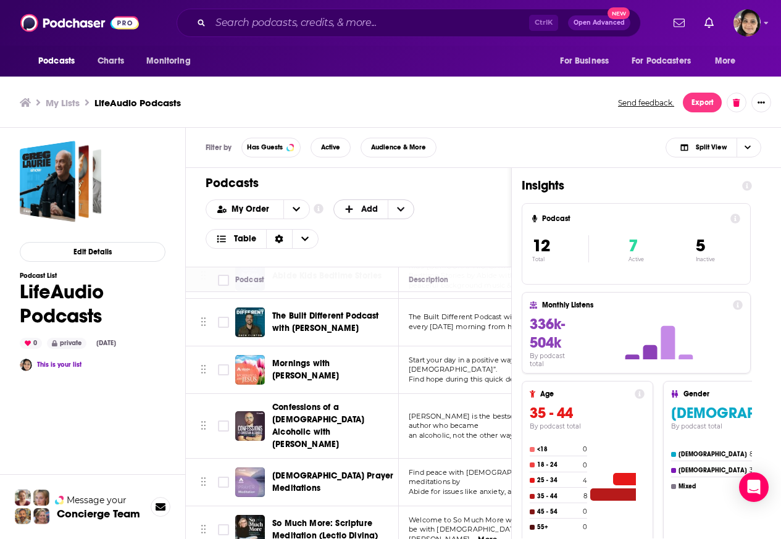
click at [375, 209] on span "Add" at bounding box center [369, 209] width 17 height 9
click at [356, 232] on span "Add Podcasts" at bounding box center [374, 229] width 63 height 7
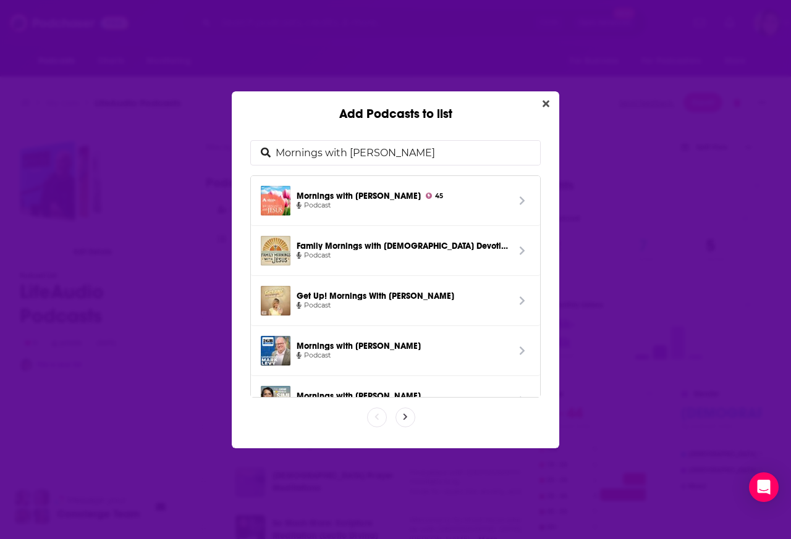
click at [348, 151] on input "Mornings with [PERSON_NAME]" at bounding box center [405, 153] width 269 height 24
type input "Your Daily Prayer"
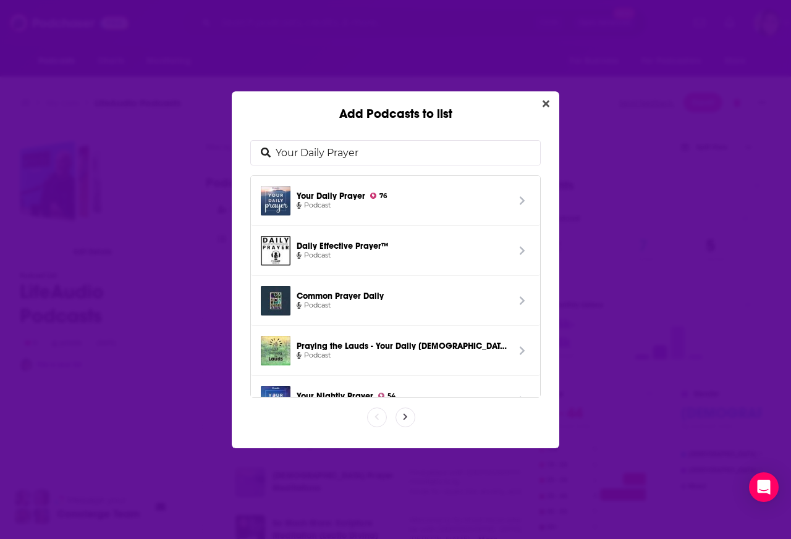
click at [346, 195] on span "Your Daily Prayer 76" at bounding box center [402, 195] width 211 height 11
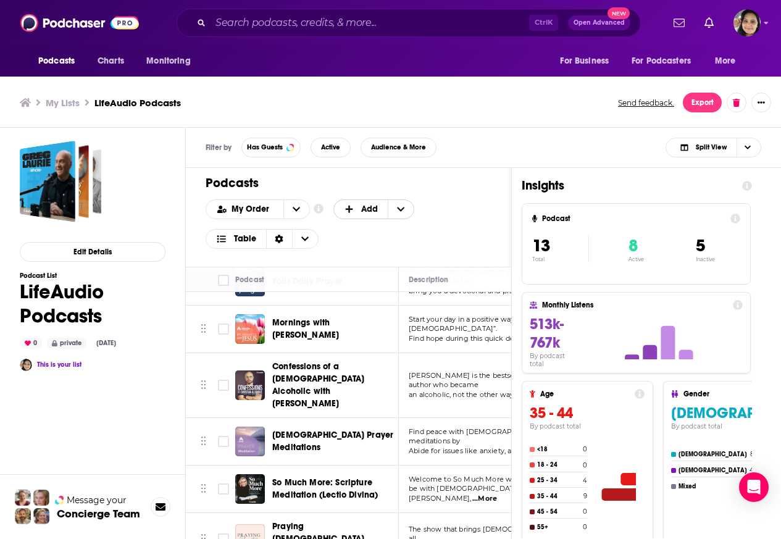
scroll to position [372, 0]
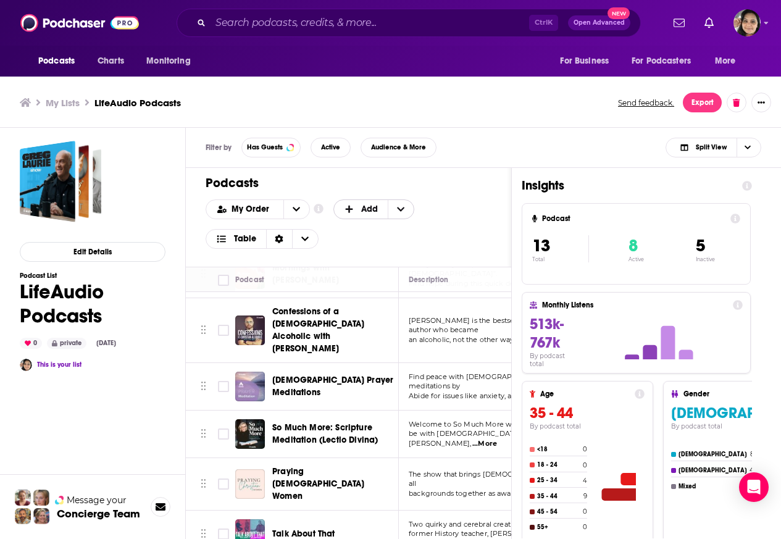
click at [374, 209] on span "Add" at bounding box center [369, 209] width 17 height 9
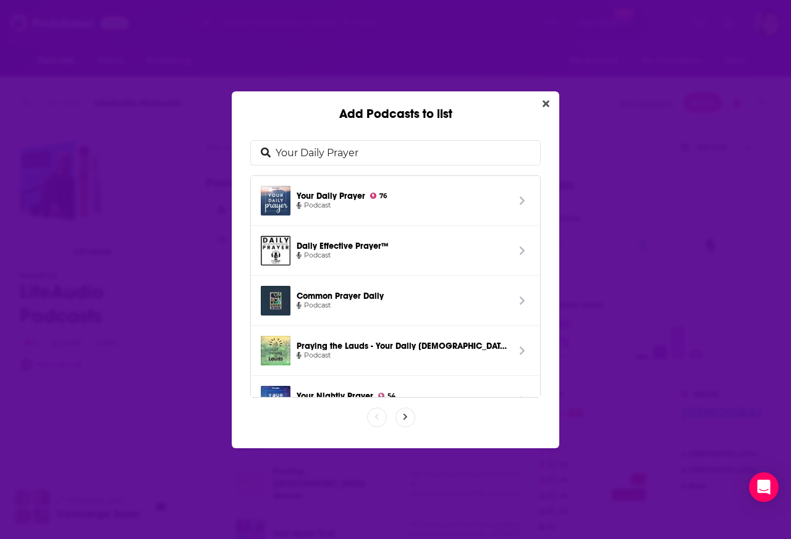
click at [391, 209] on span "Podcast" at bounding box center [402, 205] width 211 height 11
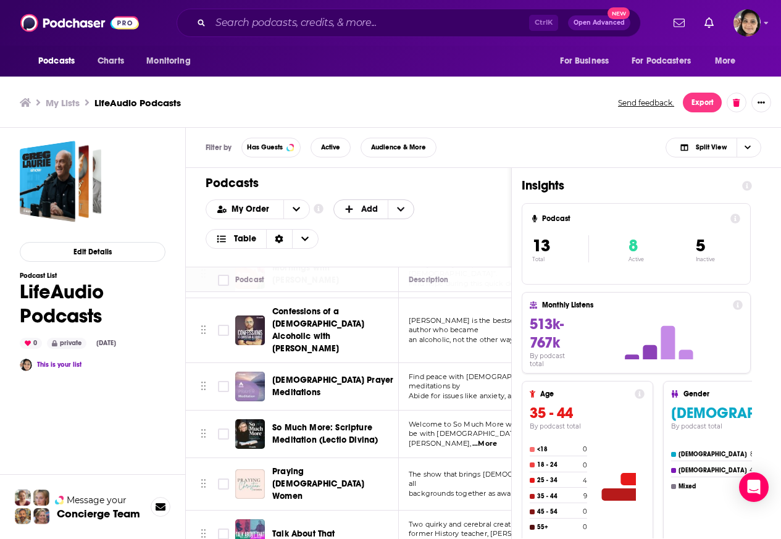
click at [399, 209] on icon "+ Add" at bounding box center [401, 209] width 7 height 4
click at [361, 230] on span "Add Podcasts" at bounding box center [374, 229] width 63 height 7
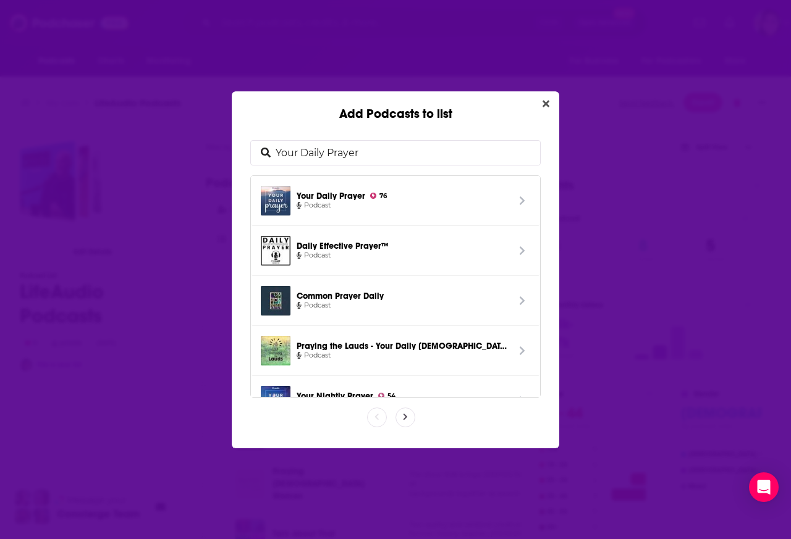
click at [347, 151] on input "Your Daily Prayer" at bounding box center [405, 153] width 269 height 24
type input "Your Daily [DEMOGRAPHIC_DATA] Verse"
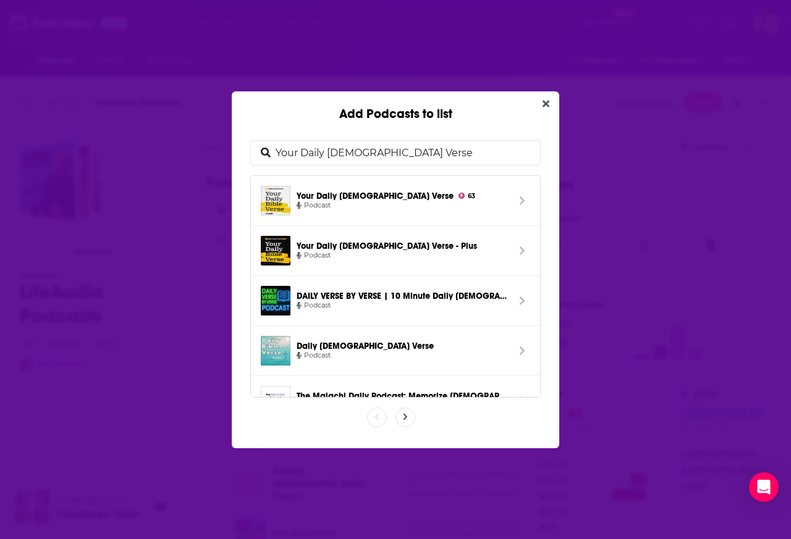
click at [519, 196] on icon "Add Podcasts to list" at bounding box center [522, 201] width 6 height 10
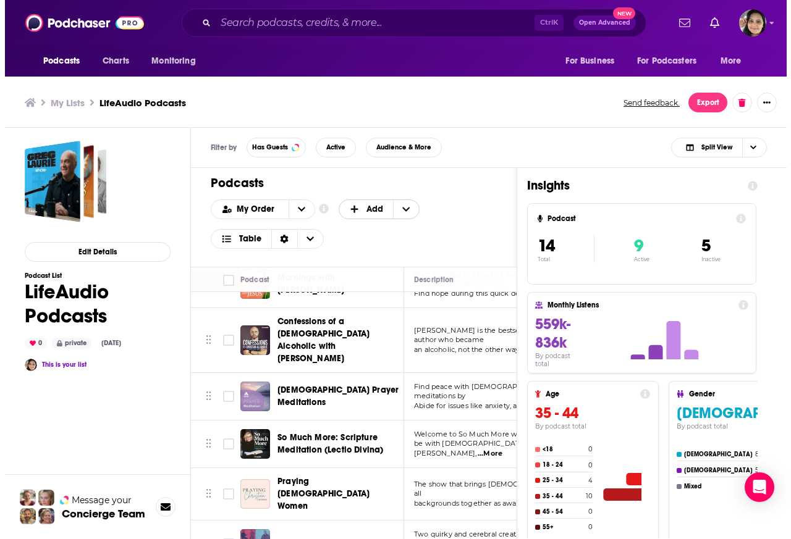
scroll to position [420, 0]
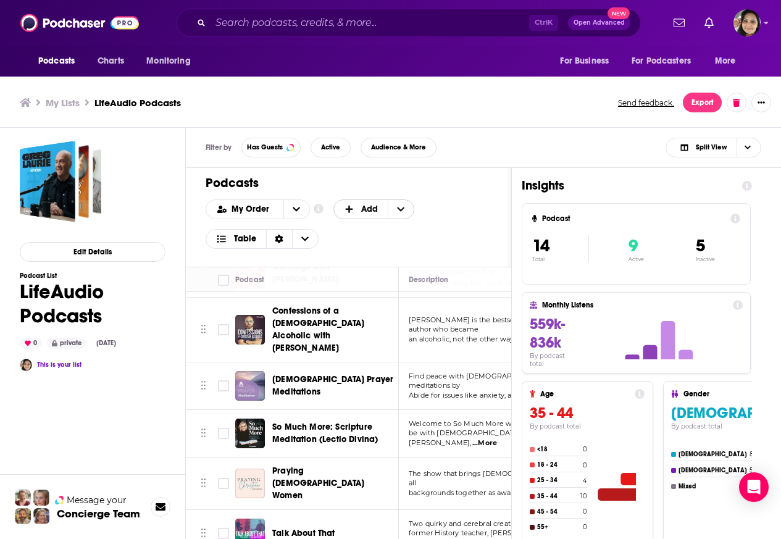
click at [376, 209] on span "Add" at bounding box center [369, 209] width 17 height 9
click at [400, 209] on icon "+ Add" at bounding box center [400, 209] width 7 height 9
click at [356, 232] on div "My Order Customize Your List Order Select the “My Order” sort and remove all fi…" at bounding box center [349, 224] width 286 height 49
click at [398, 209] on icon "+ Add" at bounding box center [400, 209] width 7 height 9
click at [356, 232] on div "Add Podcasts" at bounding box center [375, 229] width 83 height 21
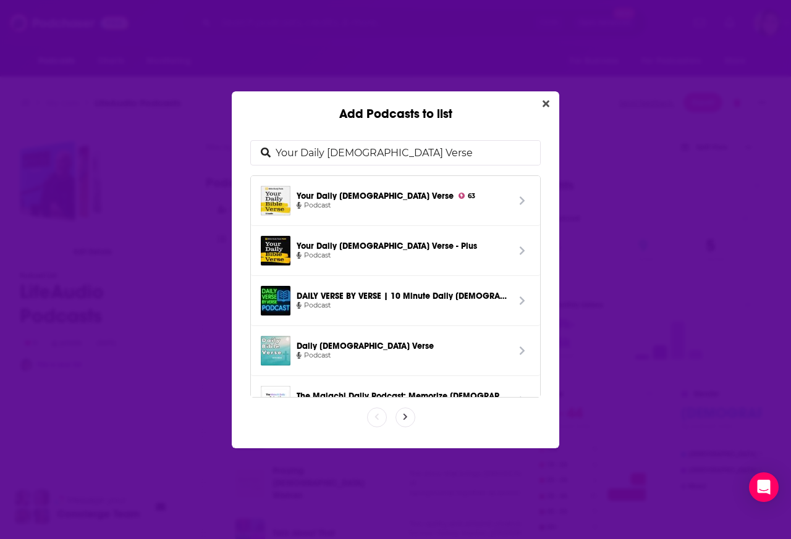
click at [355, 230] on link "Your Daily [DEMOGRAPHIC_DATA] Verse - Plus Podcast" at bounding box center [395, 251] width 289 height 50
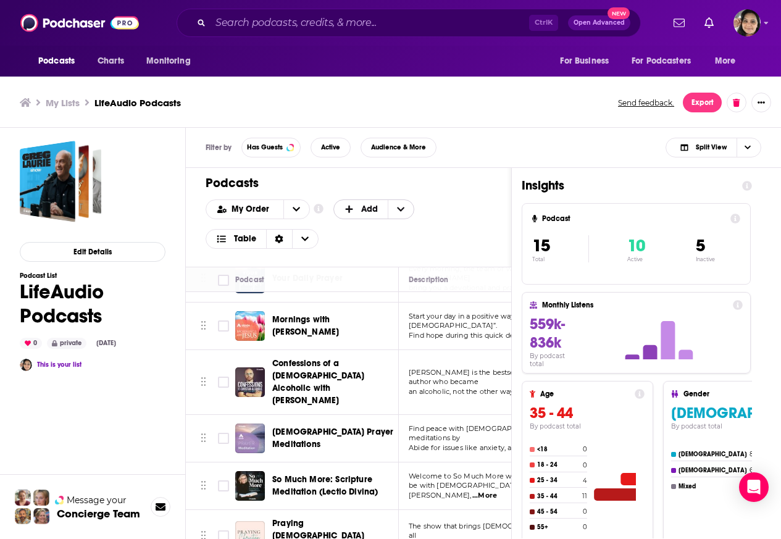
click at [337, 209] on span "Add" at bounding box center [361, 209] width 54 height 21
click at [353, 230] on span "Add Podcasts" at bounding box center [374, 229] width 63 height 7
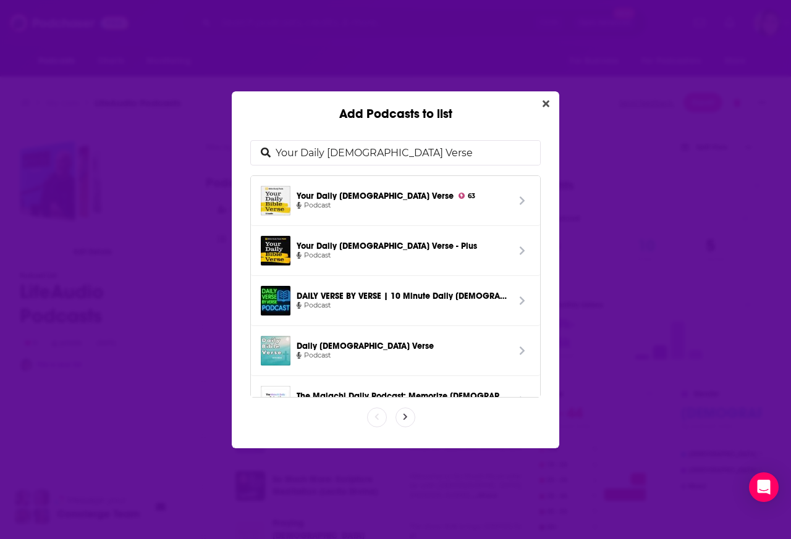
click at [340, 151] on input "Your Daily [DEMOGRAPHIC_DATA] Verse" at bounding box center [405, 153] width 269 height 24
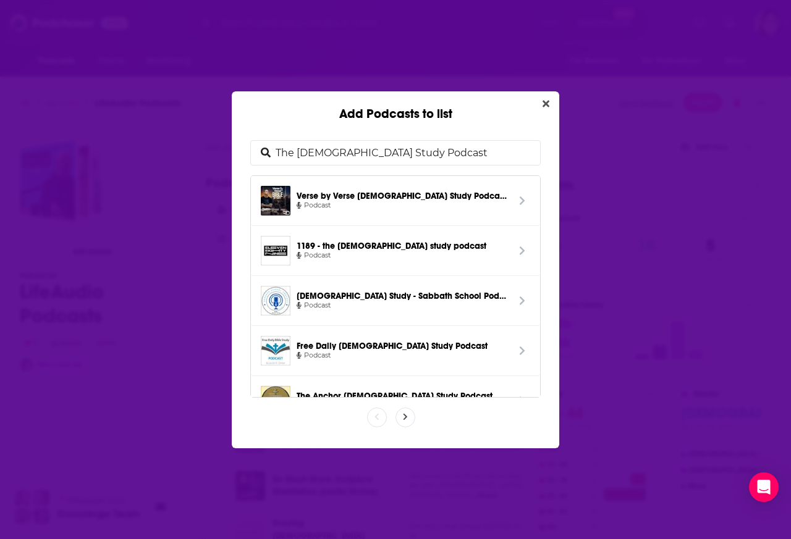
type input "The [DEMOGRAPHIC_DATA] Study Podcast ([PERSON_NAME])"
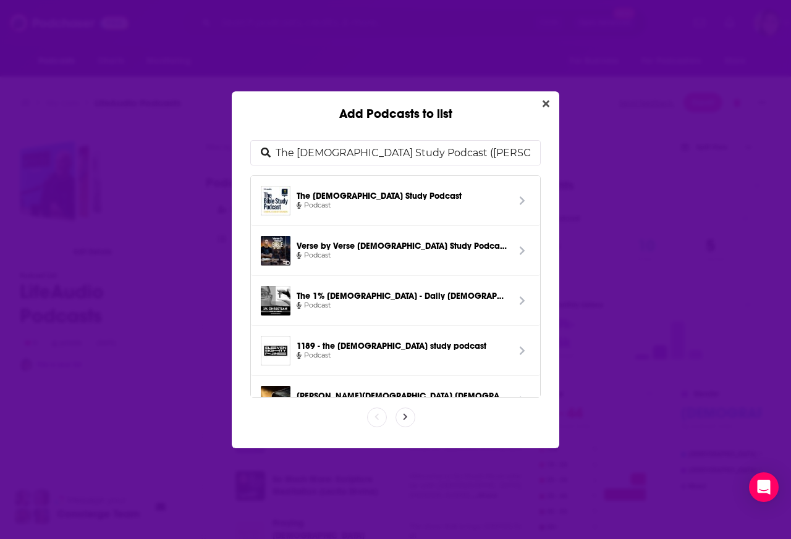
click at [514, 195] on span "Add Podcasts to list" at bounding box center [522, 201] width 16 height 30
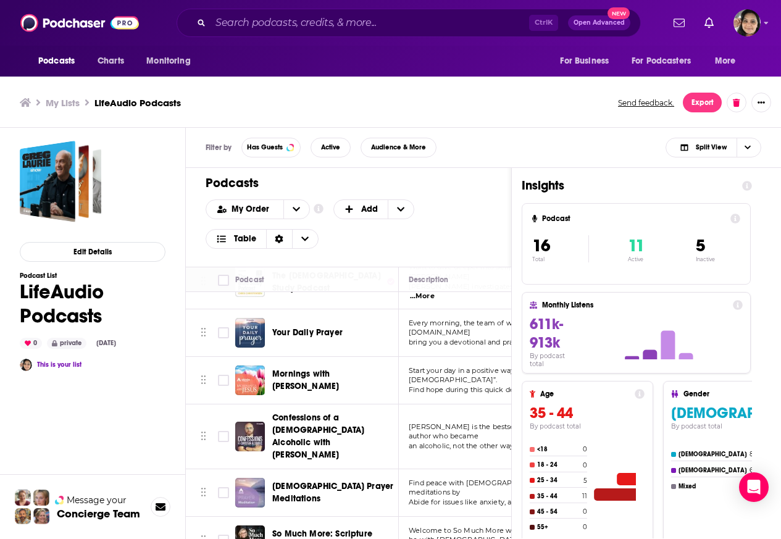
click at [320, 195] on div "Podcasts Add My Order Customize Your List Order Select the “My Order” sort and …" at bounding box center [349, 217] width 326 height 99
click at [705, 104] on button "Export" at bounding box center [702, 103] width 39 height 20
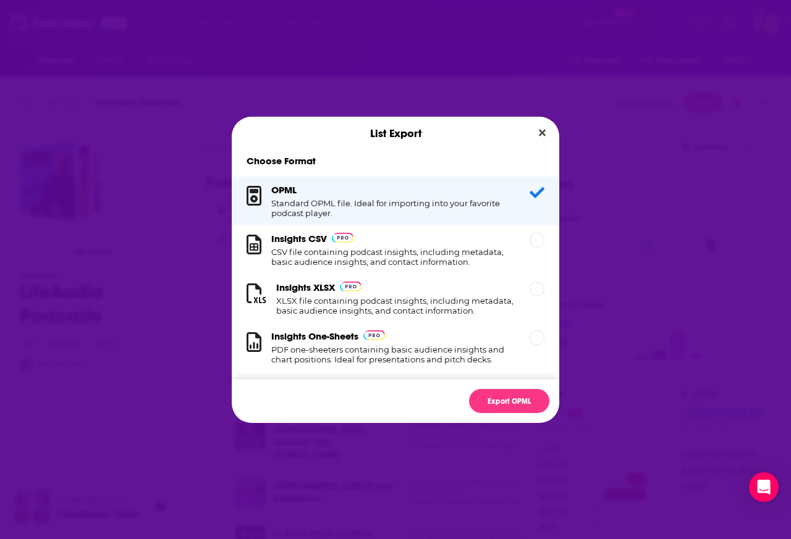
click at [706, 104] on div "List Export Choose Format OPML Standard OPML file. Ideal for importing into you…" at bounding box center [395, 269] width 791 height 539
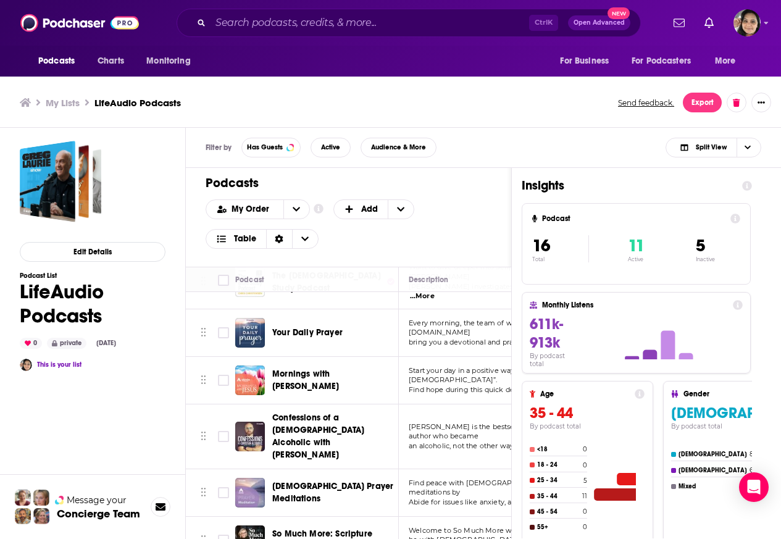
click at [725, 104] on div "Send feedback. Export" at bounding box center [693, 103] width 157 height 20
click at [718, 104] on button "Export" at bounding box center [702, 103] width 39 height 20
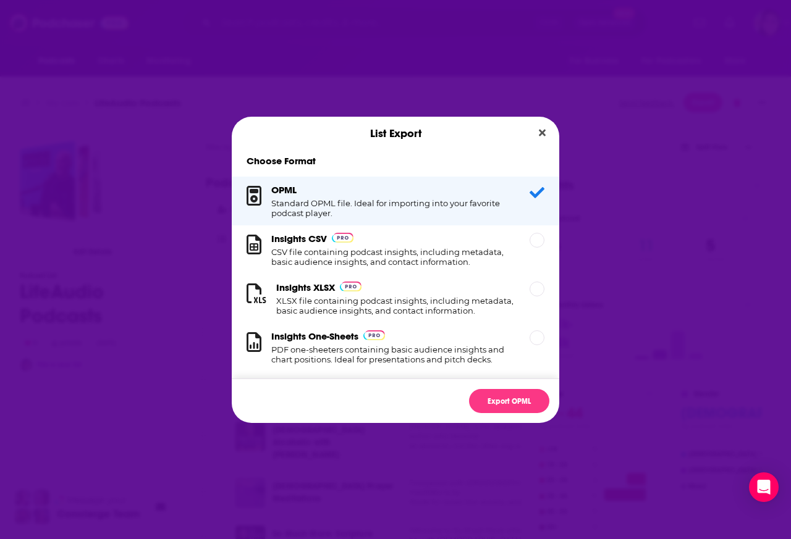
click at [702, 104] on div "List Export Choose Format OPML Standard OPML file. Ideal for importing into you…" at bounding box center [395, 269] width 791 height 539
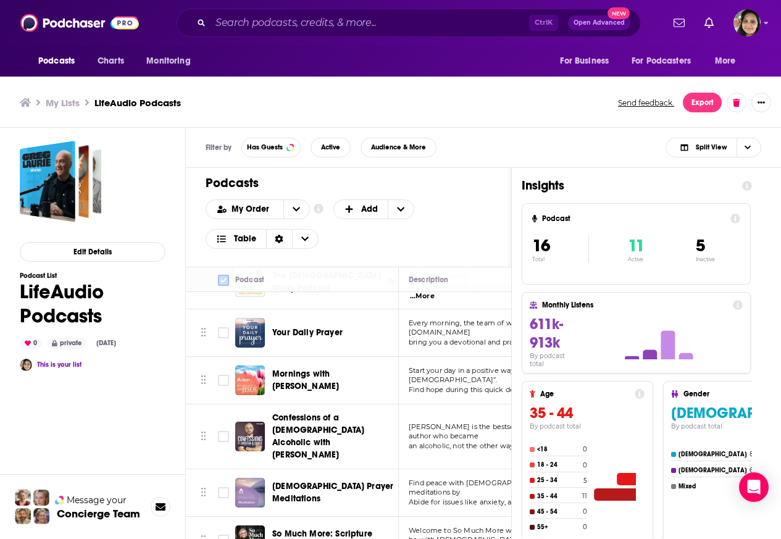
click at [220, 281] on input "Toggle select all" at bounding box center [223, 280] width 11 height 11
checkbox input "true"
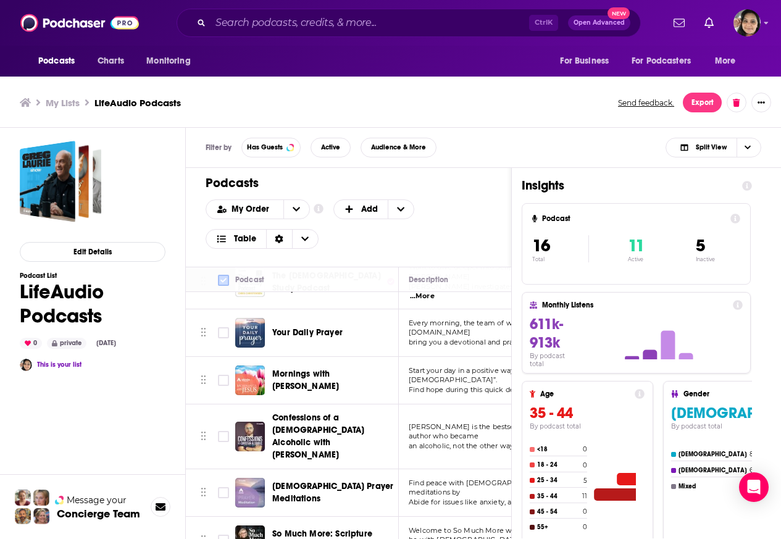
checkbox input "true"
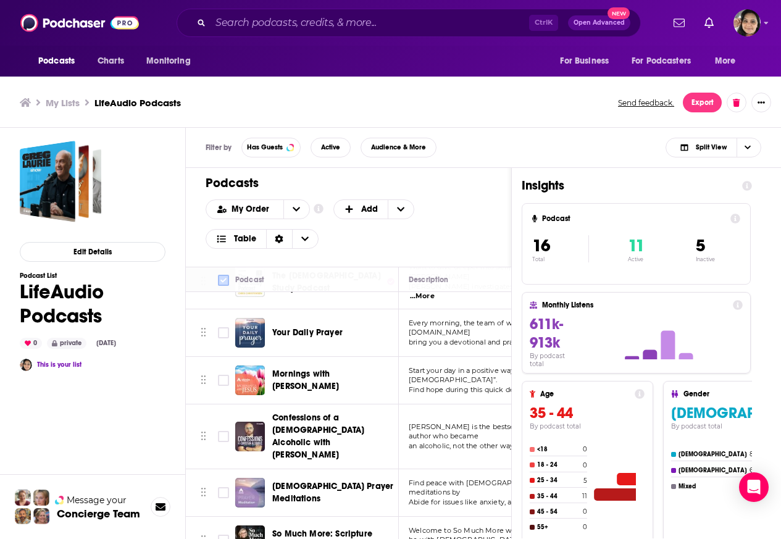
checkbox input "true"
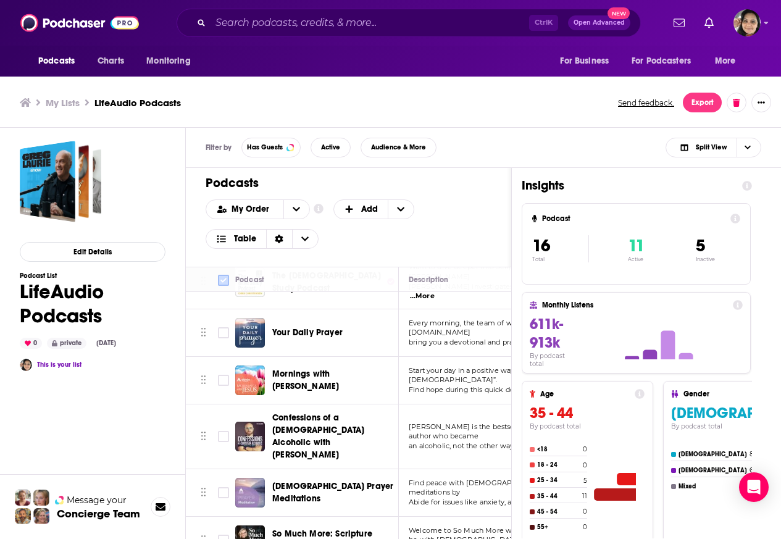
checkbox input "true"
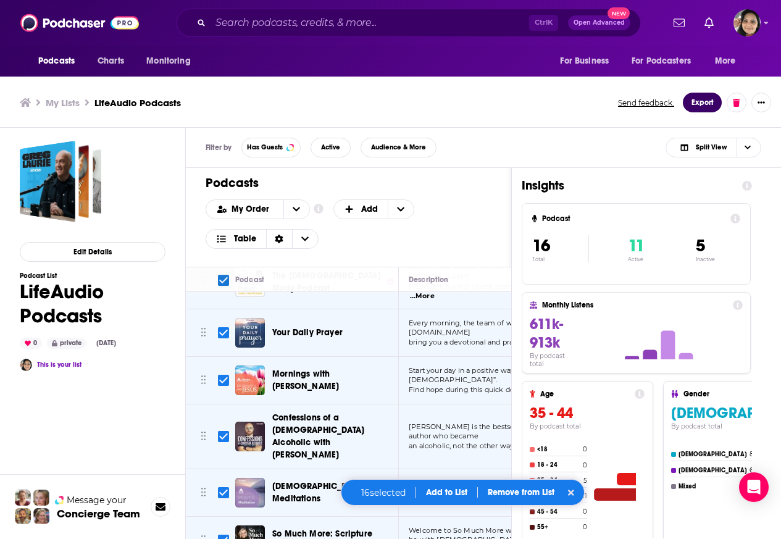
click at [701, 104] on button "Export" at bounding box center [702, 103] width 39 height 20
